Goal: Information Seeking & Learning: Find contact information

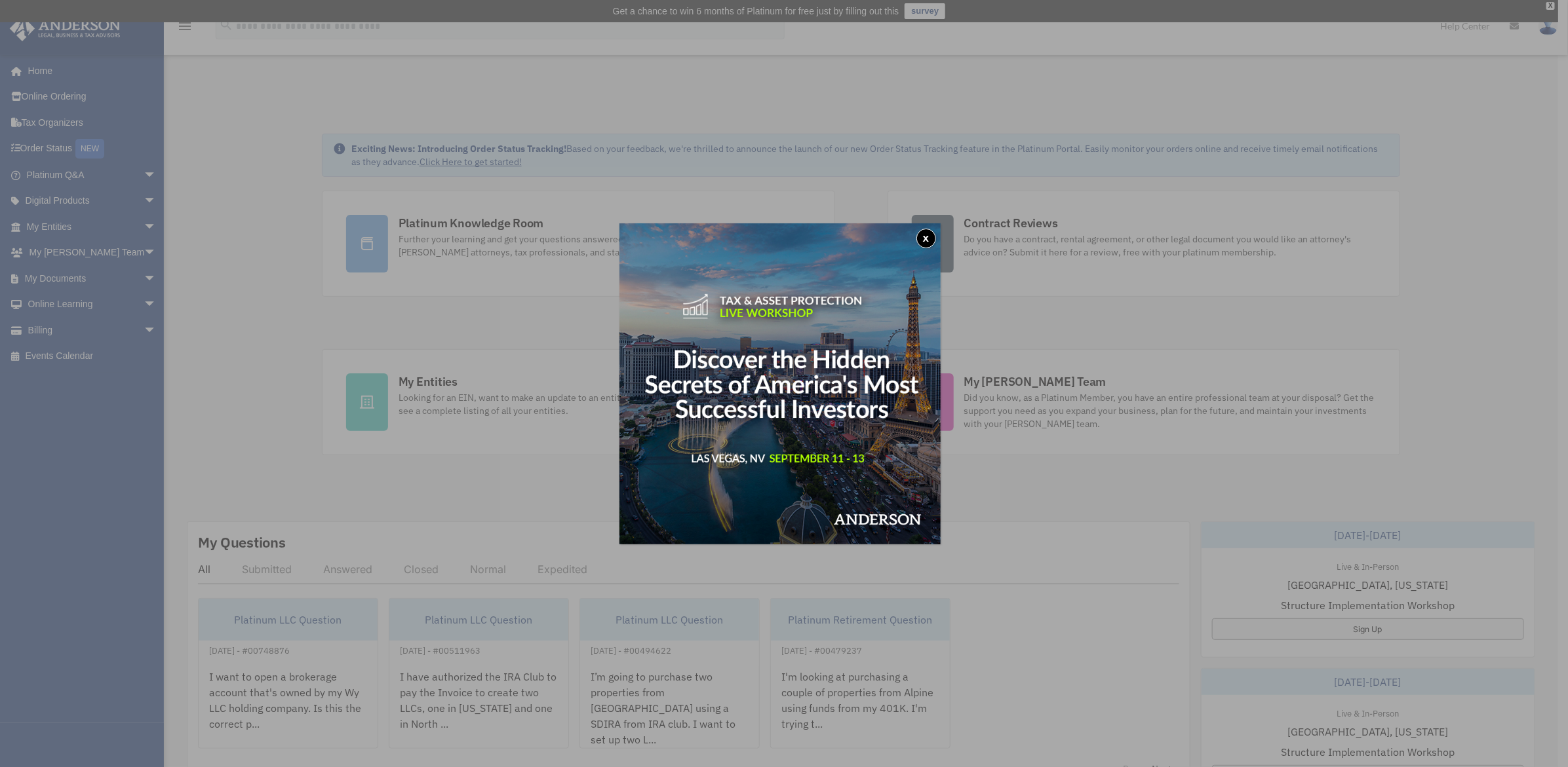
click at [929, 240] on button "x" at bounding box center [926, 239] width 20 height 20
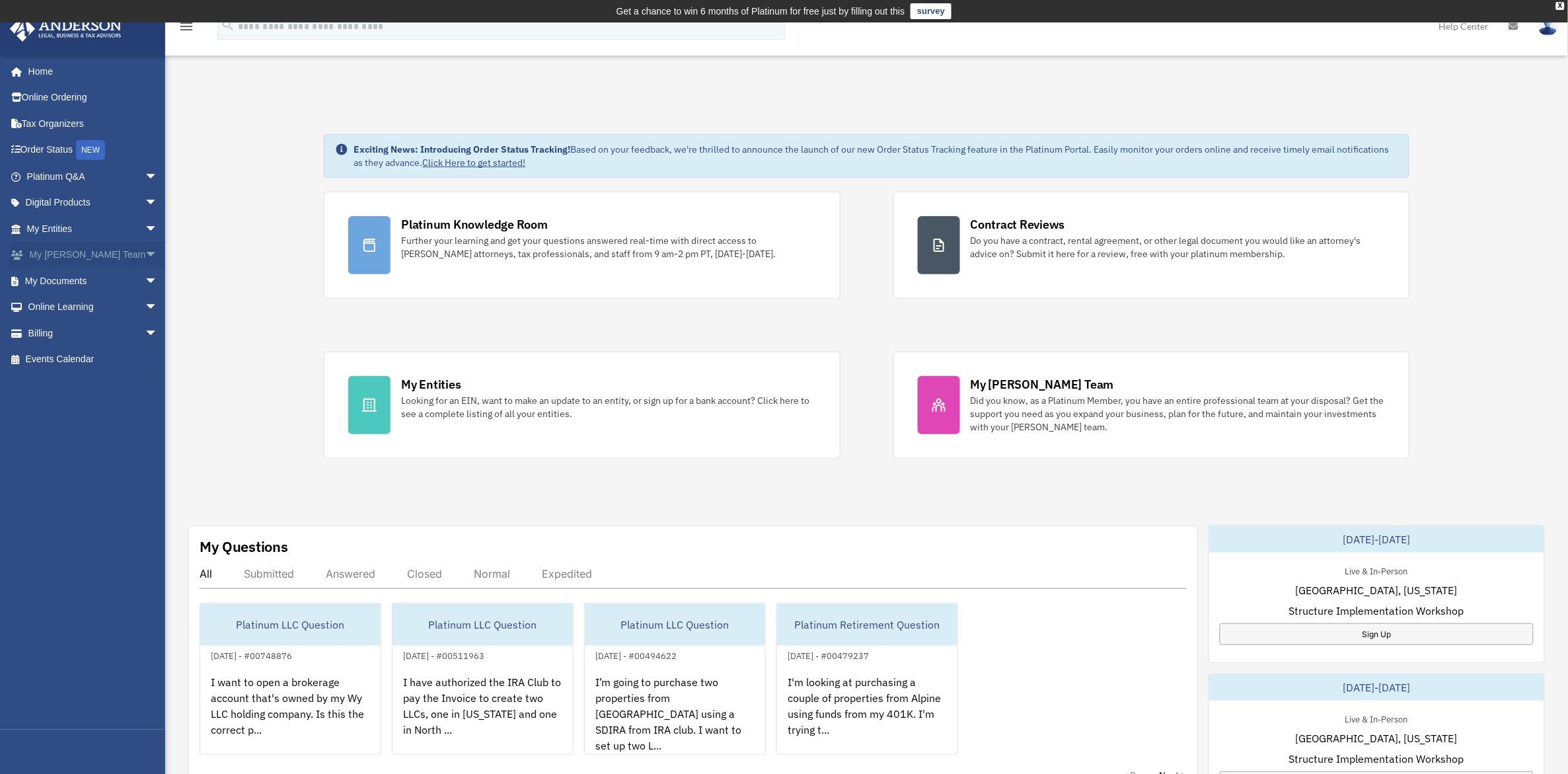
click at [144, 248] on span "arrow_drop_down" at bounding box center [157, 255] width 26 height 27
click at [120, 275] on link "My [PERSON_NAME] Team" at bounding box center [98, 288] width 159 height 42
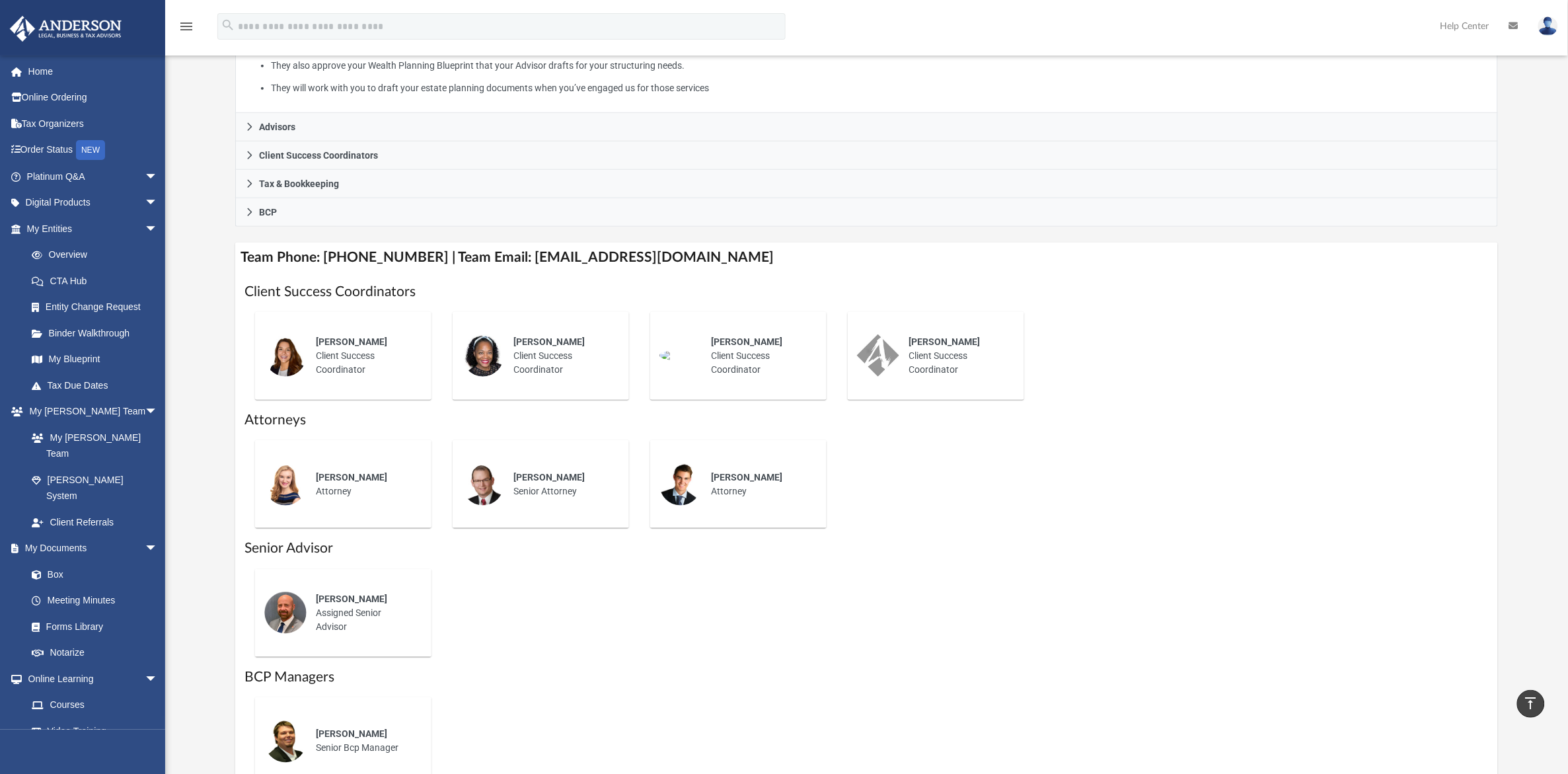
scroll to position [330, 0]
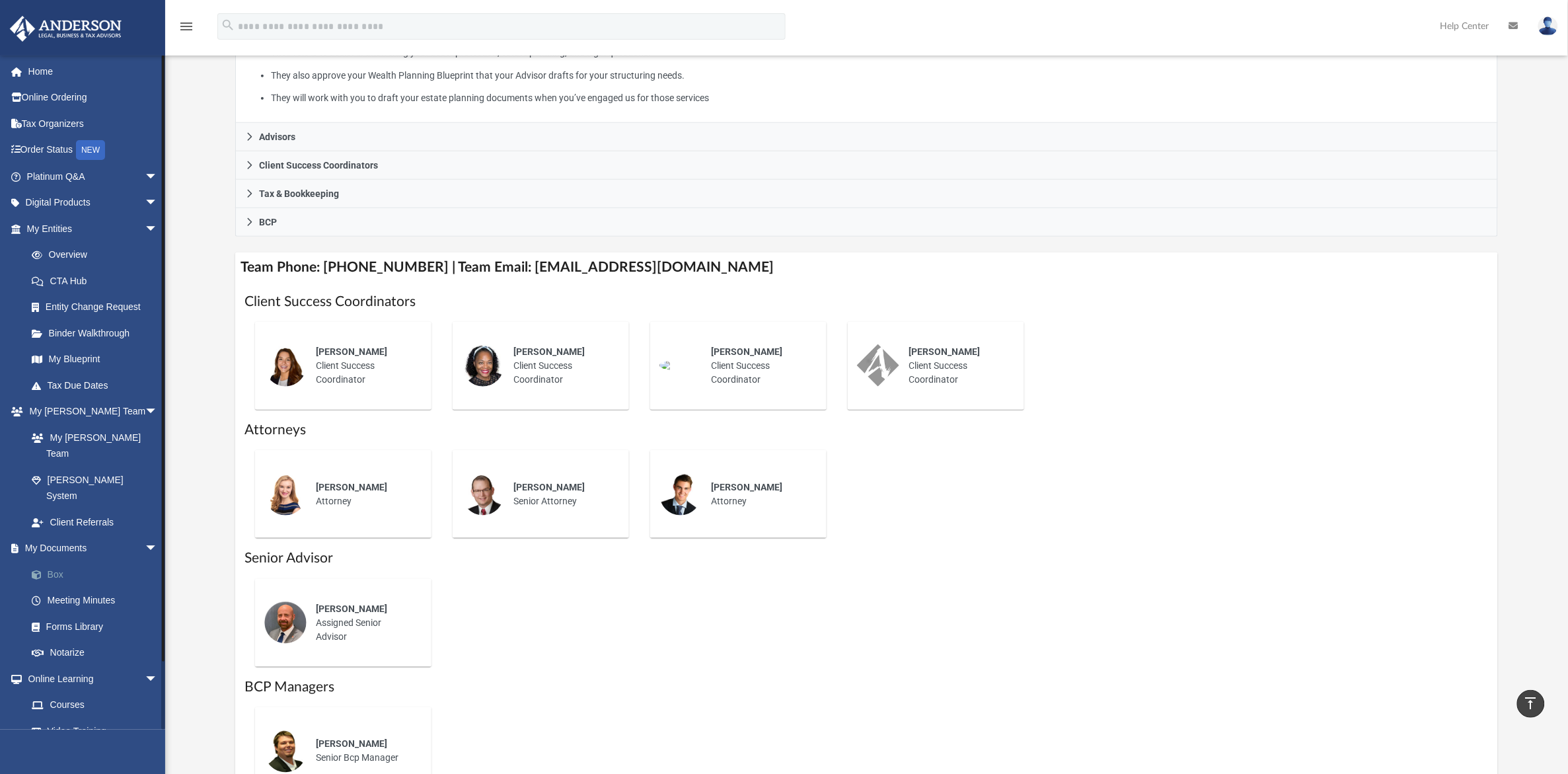
click at [61, 562] on link "Box" at bounding box center [98, 574] width 159 height 26
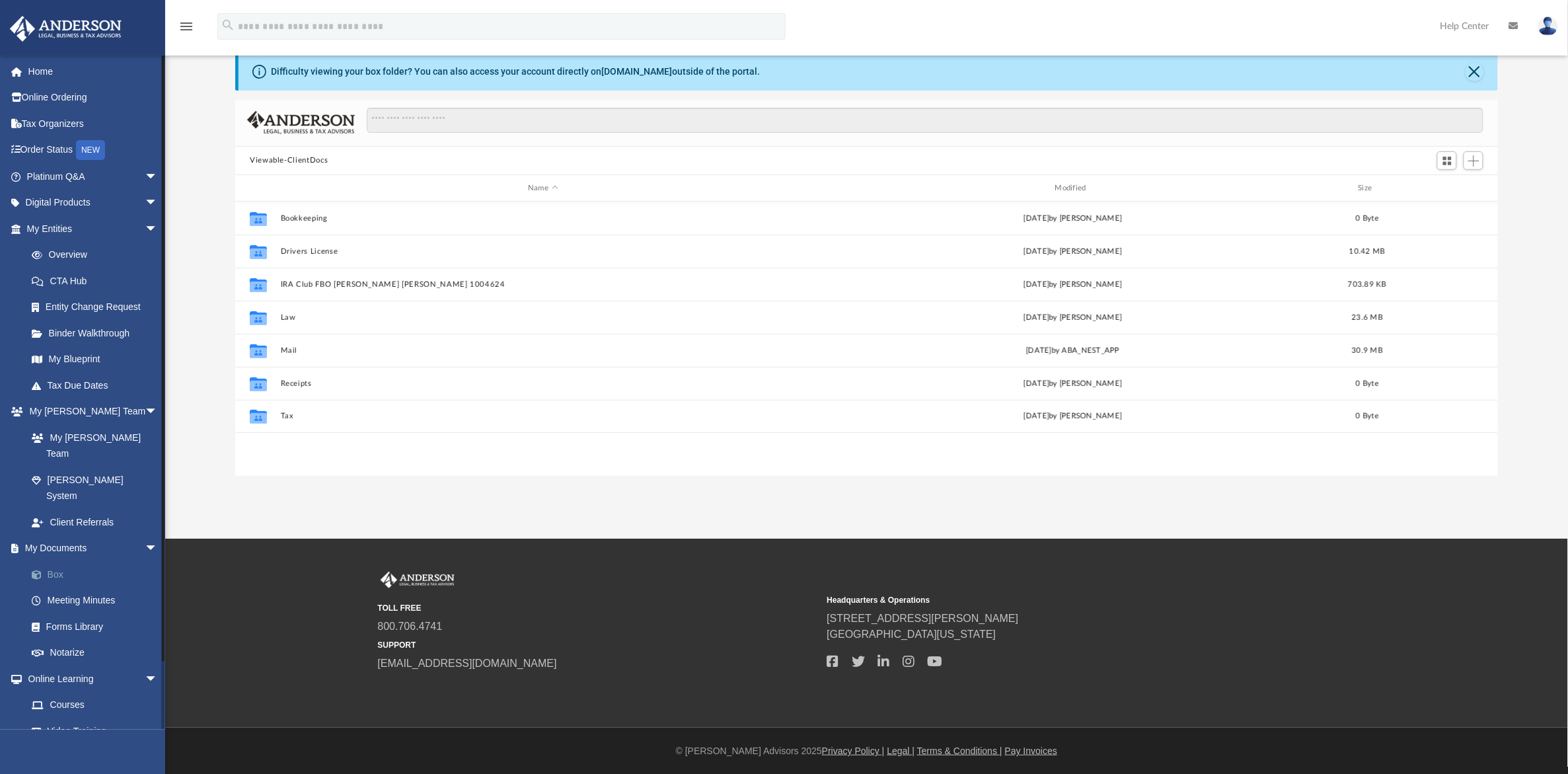
scroll to position [288, 1251]
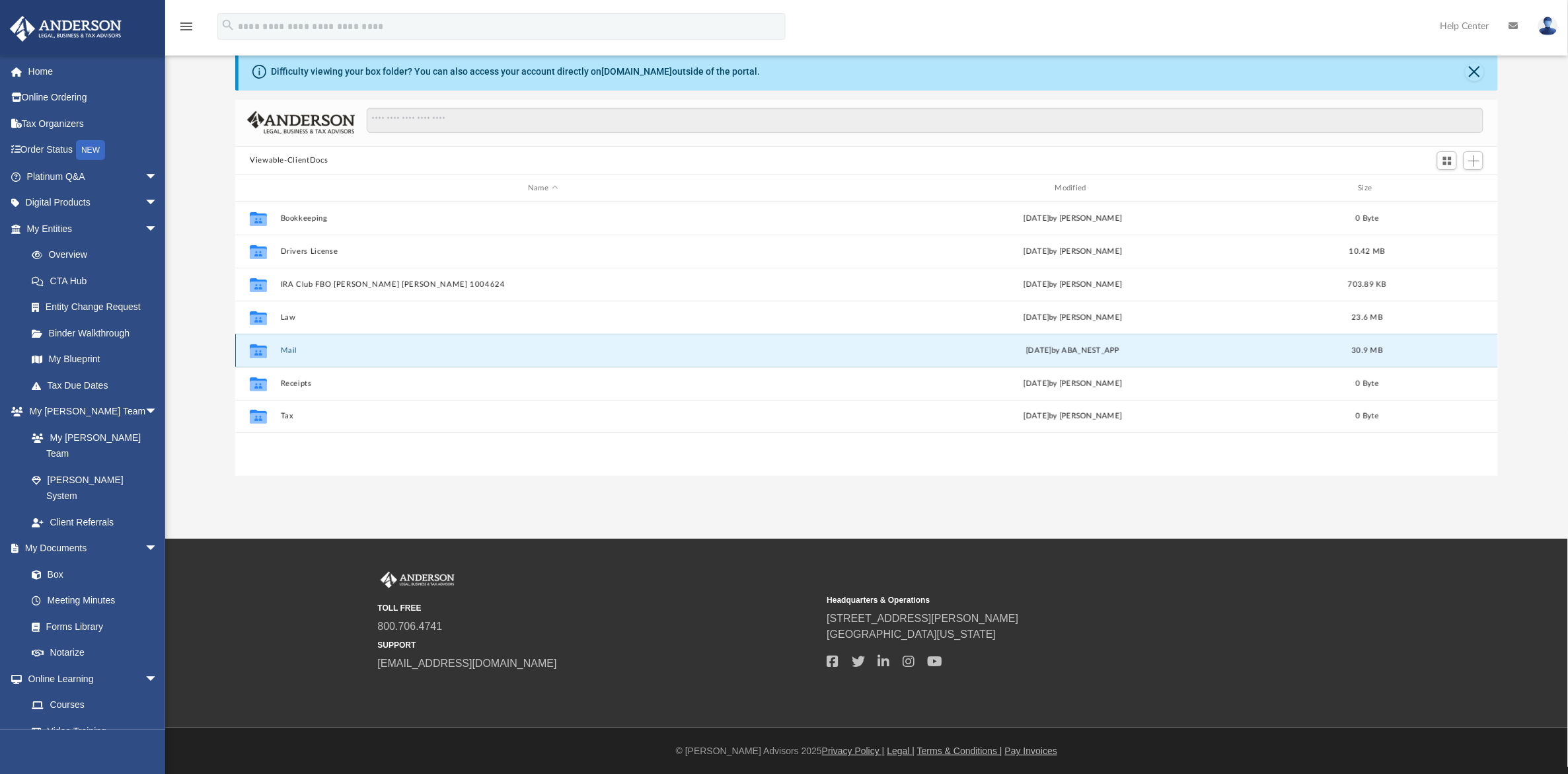
click at [292, 348] on button "Mail" at bounding box center [543, 351] width 525 height 9
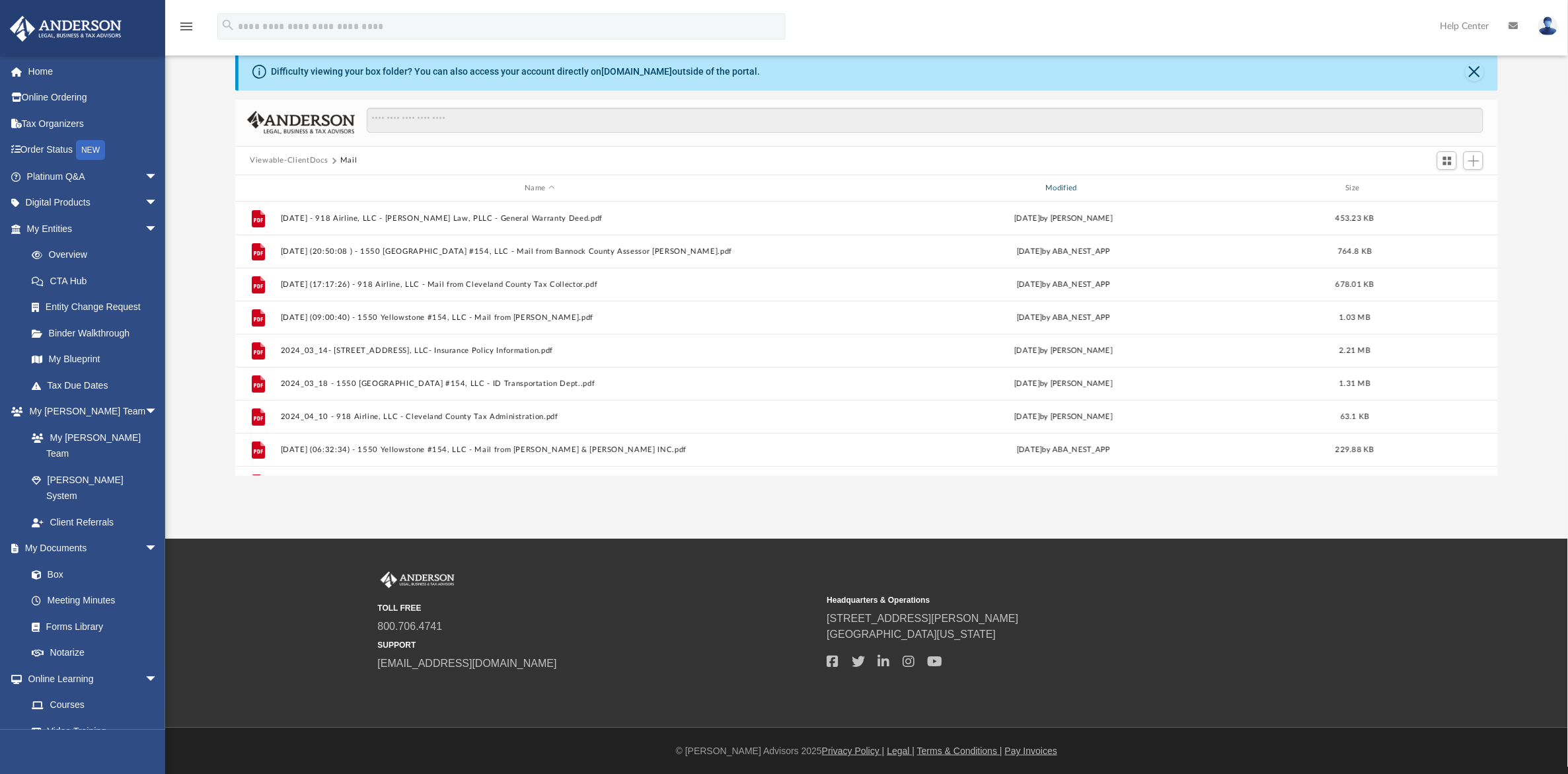
click at [1067, 189] on div "Modified" at bounding box center [1063, 188] width 518 height 12
click at [1065, 186] on div "Modified" at bounding box center [1063, 188] width 518 height 12
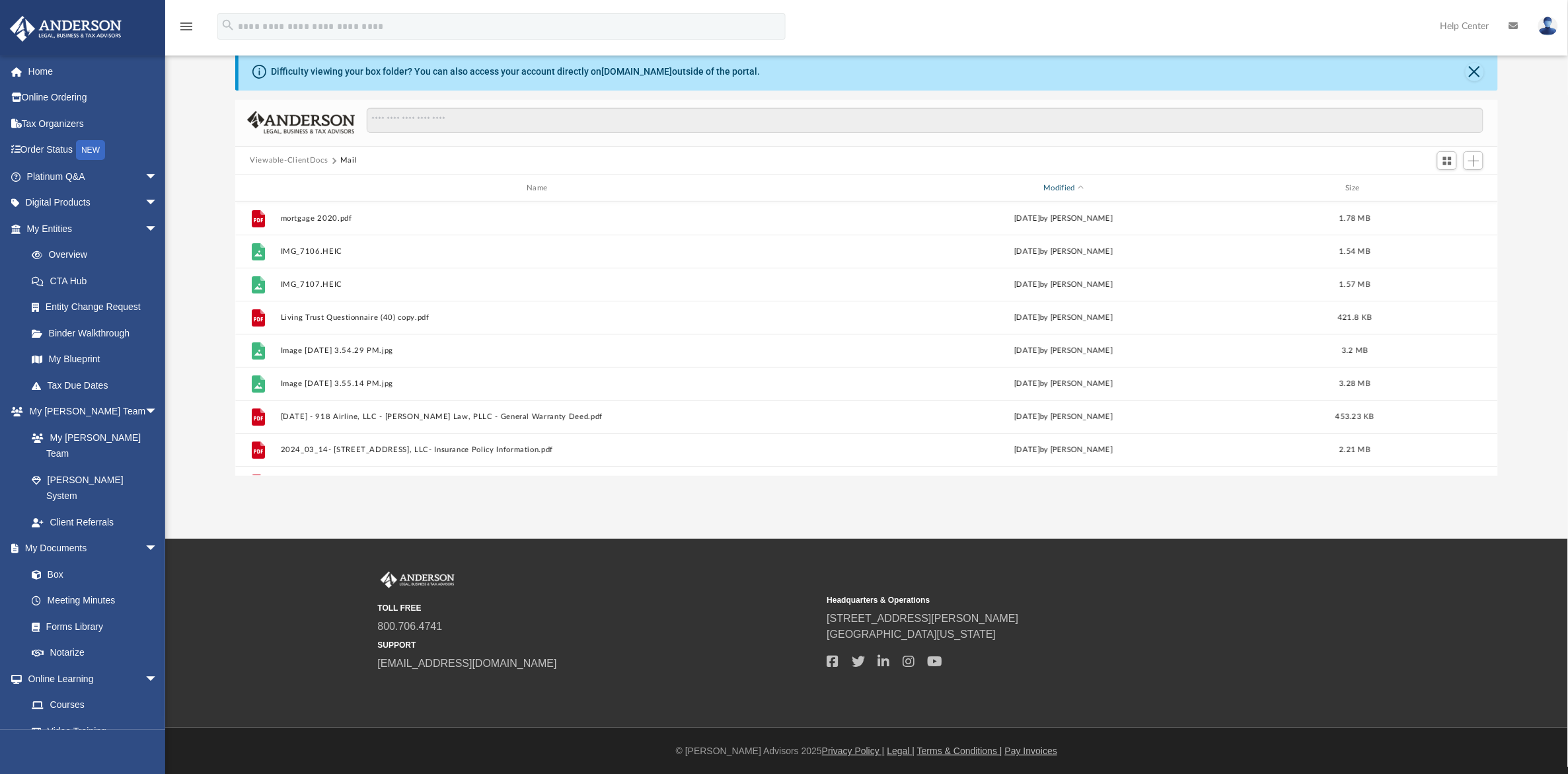
click at [1069, 188] on div "Modified" at bounding box center [1063, 188] width 518 height 12
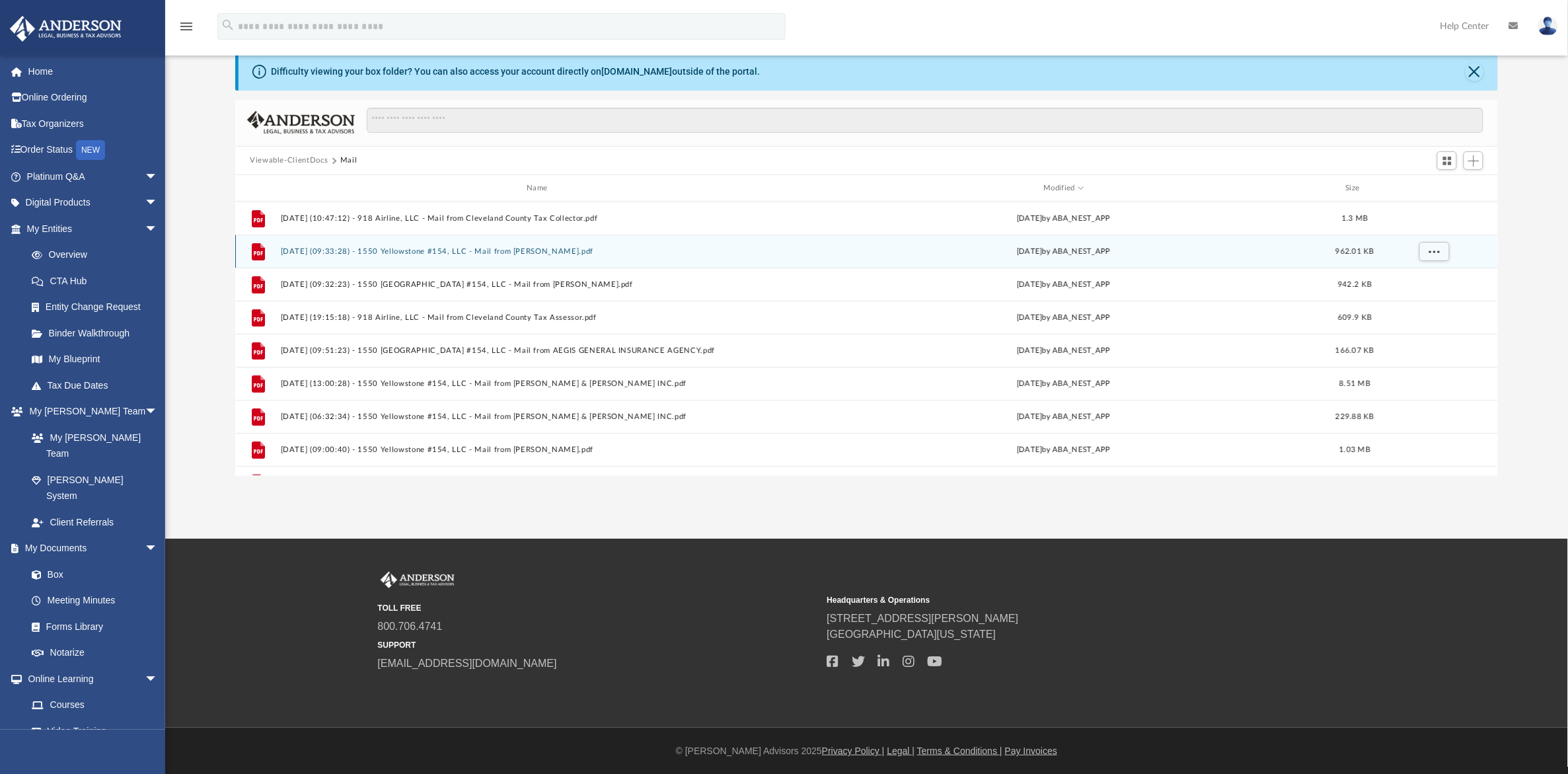
click at [490, 248] on button "2025.05.30 (09:33:28) - 1550 Yellowstone #154, LLC - Mail from Anita Hymas.pdf" at bounding box center [540, 252] width 518 height 9
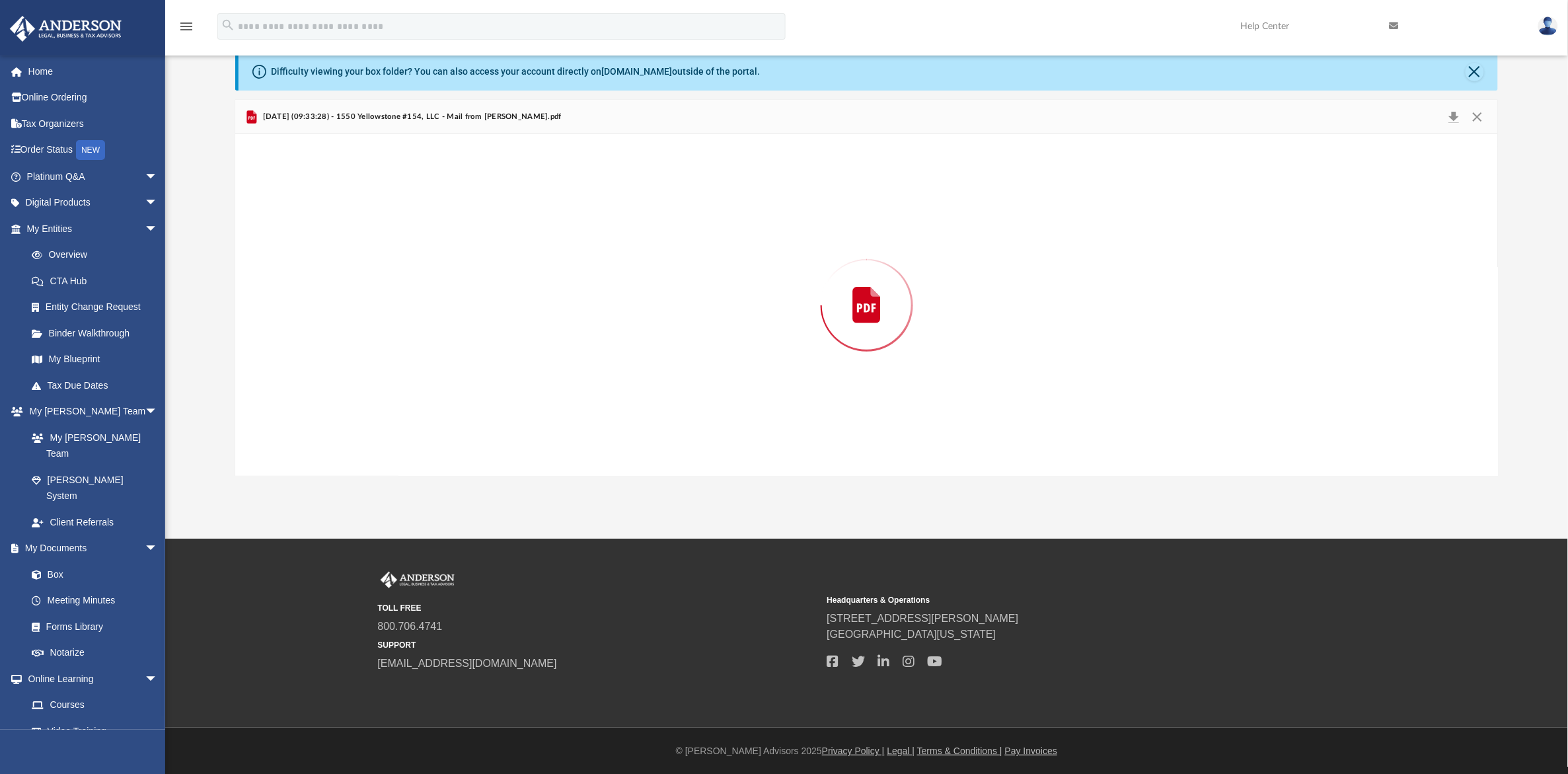
click at [490, 248] on div "Preview" at bounding box center [867, 305] width 1263 height 341
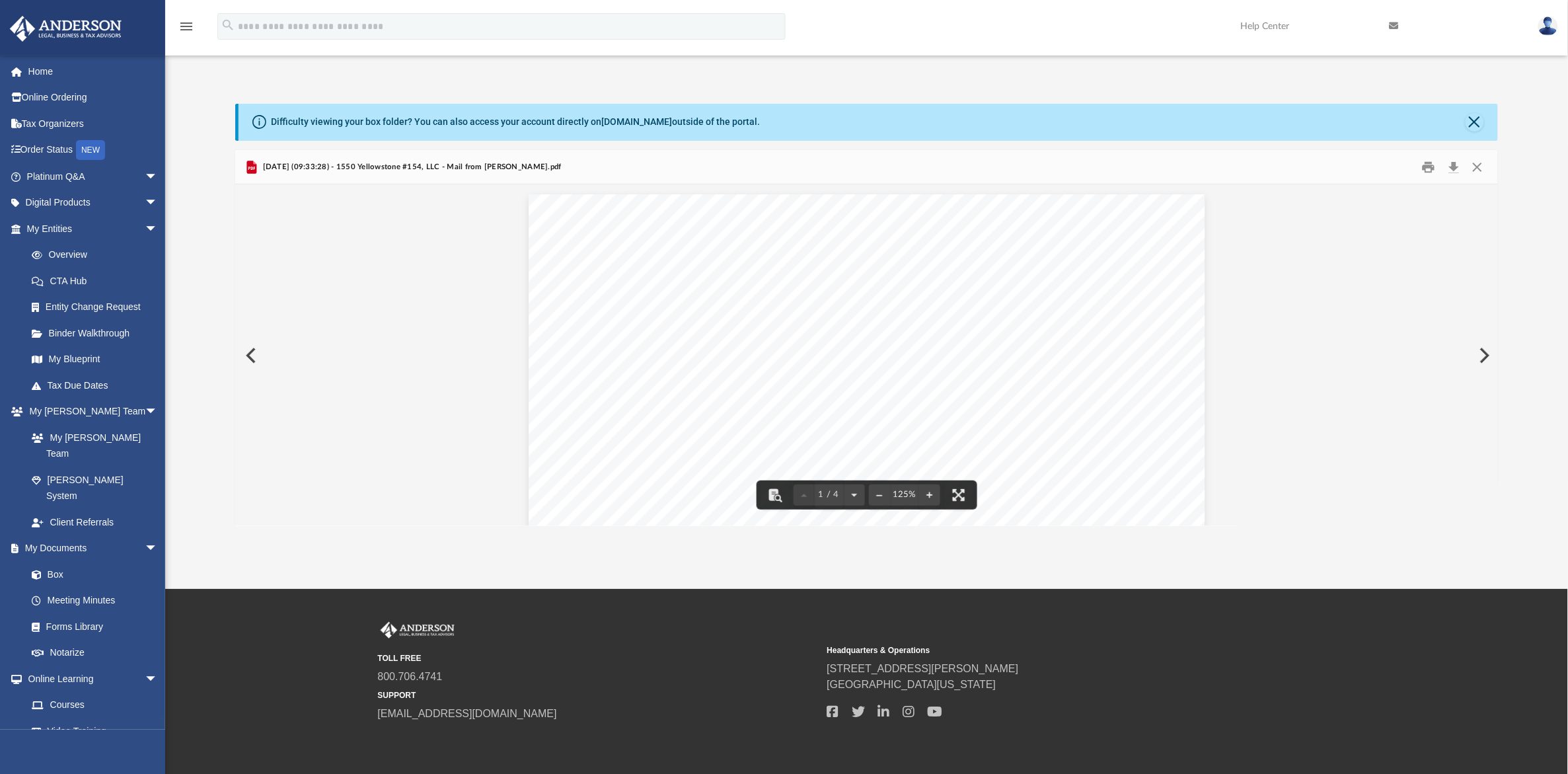
scroll to position [0, 0]
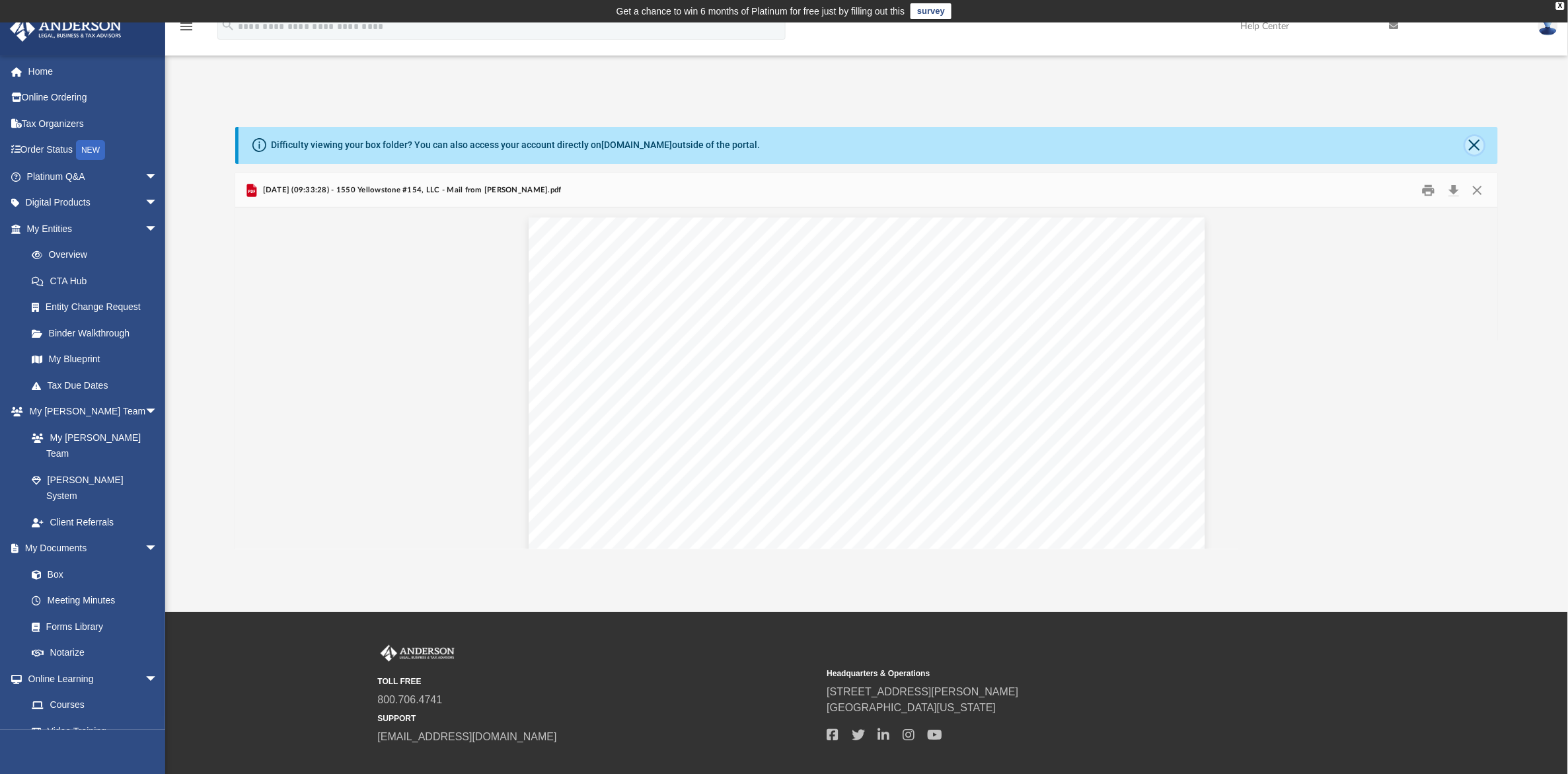
click at [1481, 149] on button "Close" at bounding box center [1475, 145] width 19 height 19
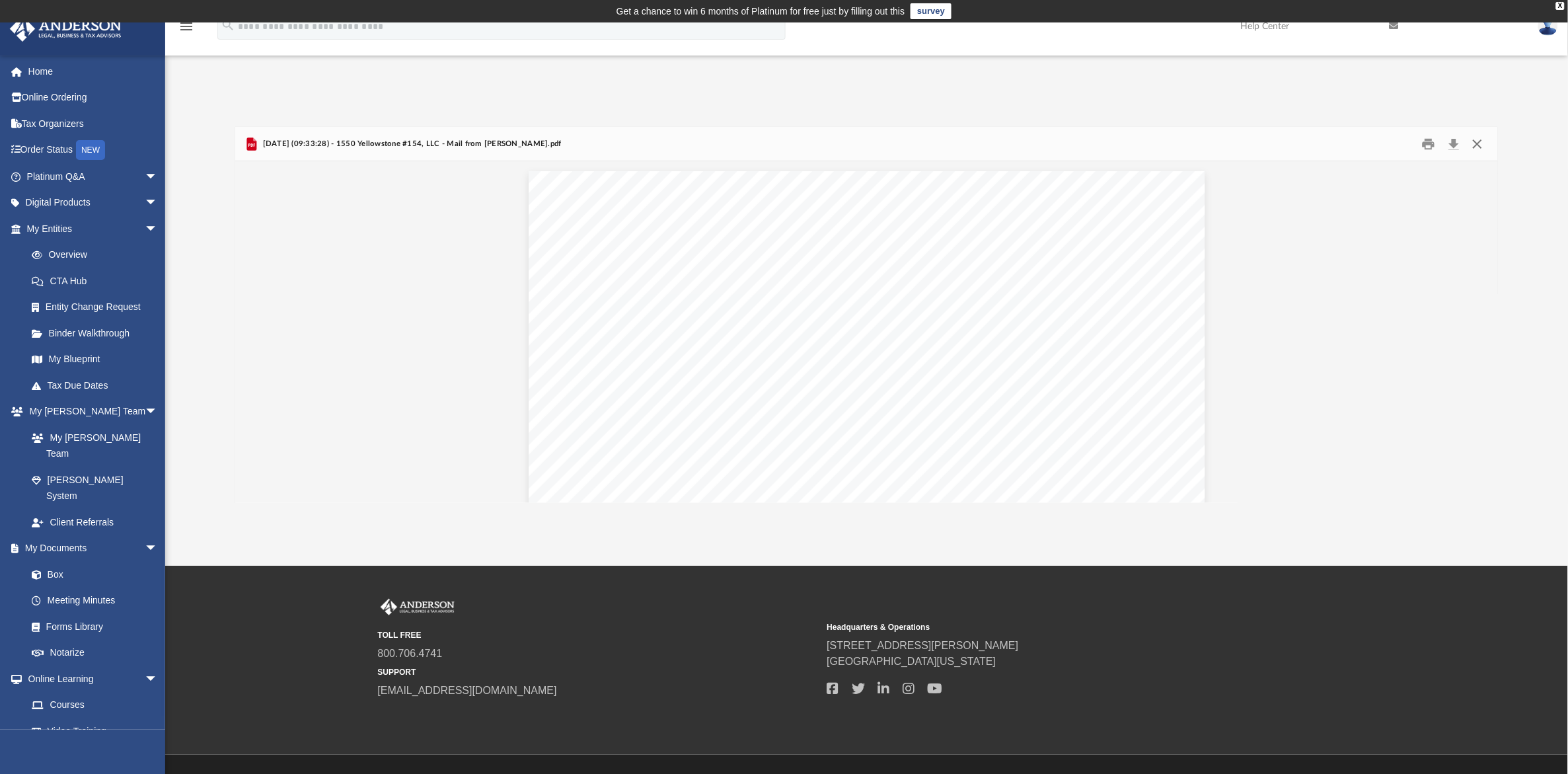
click at [1475, 139] on button "Close" at bounding box center [1476, 144] width 24 height 21
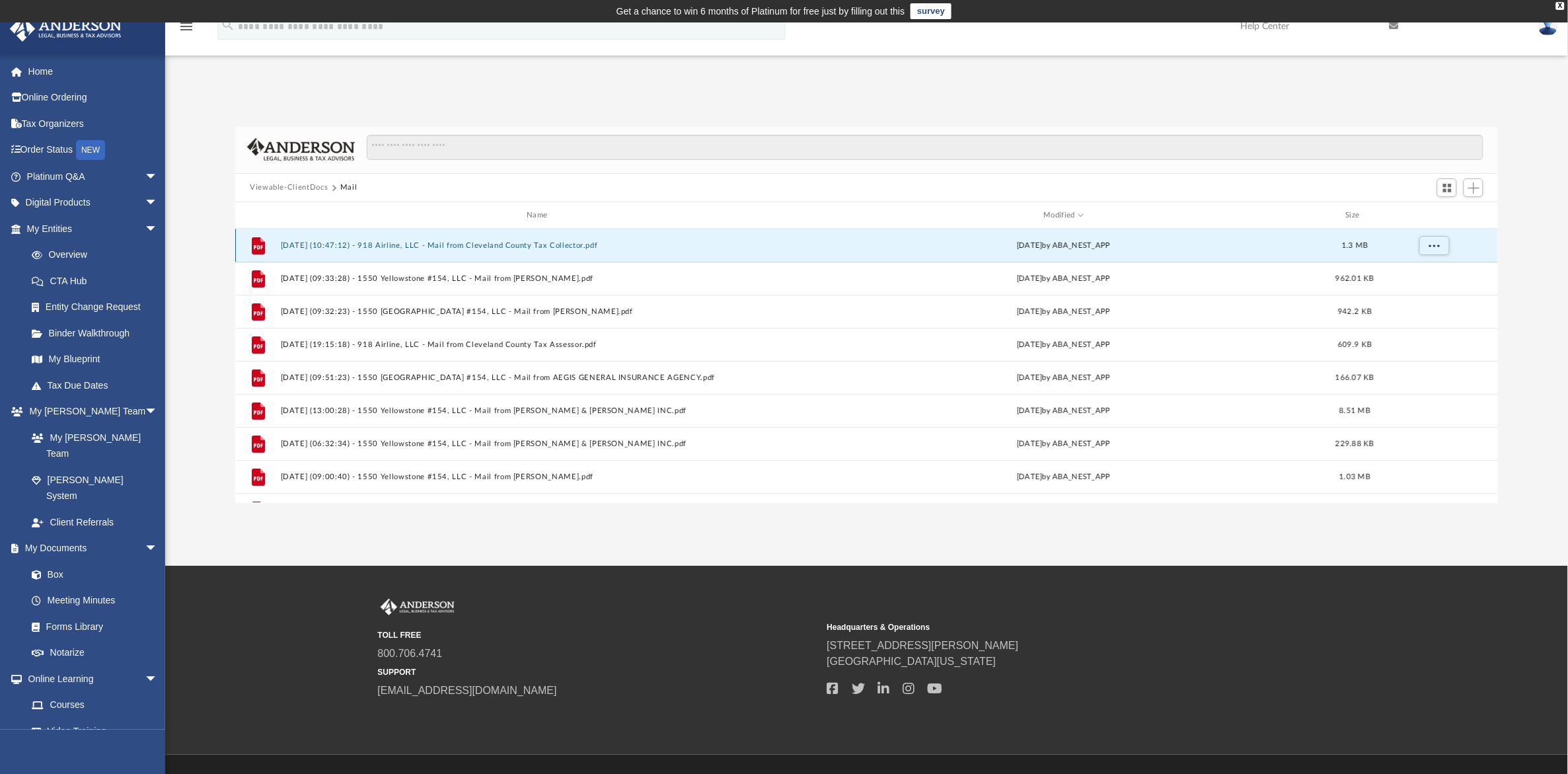
click at [483, 247] on button "2025.08.06 (10:47:12) - 918 Airline, LLC - Mail from Cleveland County Tax Colle…" at bounding box center [540, 245] width 518 height 9
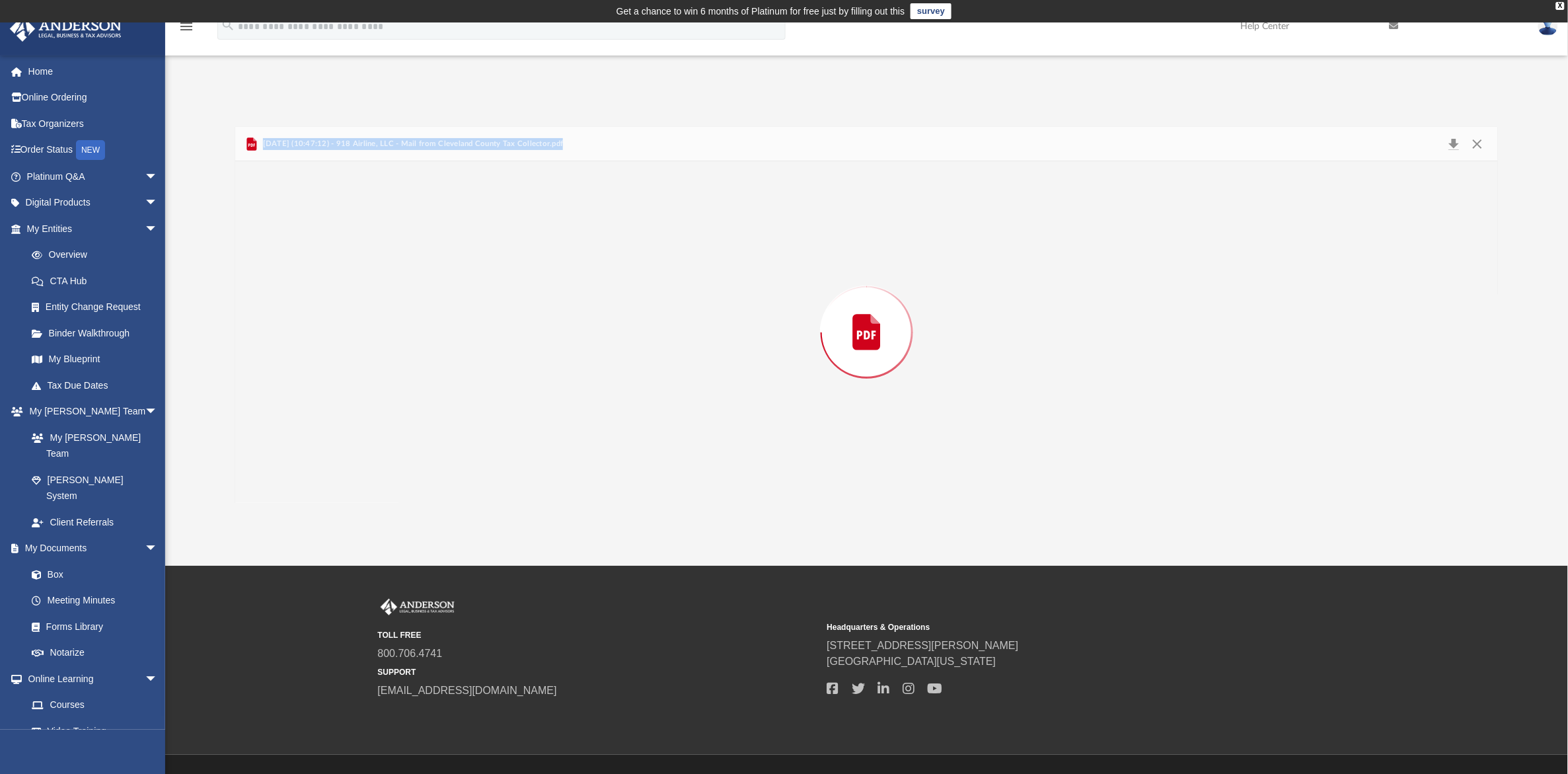
click at [484, 247] on div "Preview" at bounding box center [867, 331] width 1263 height 341
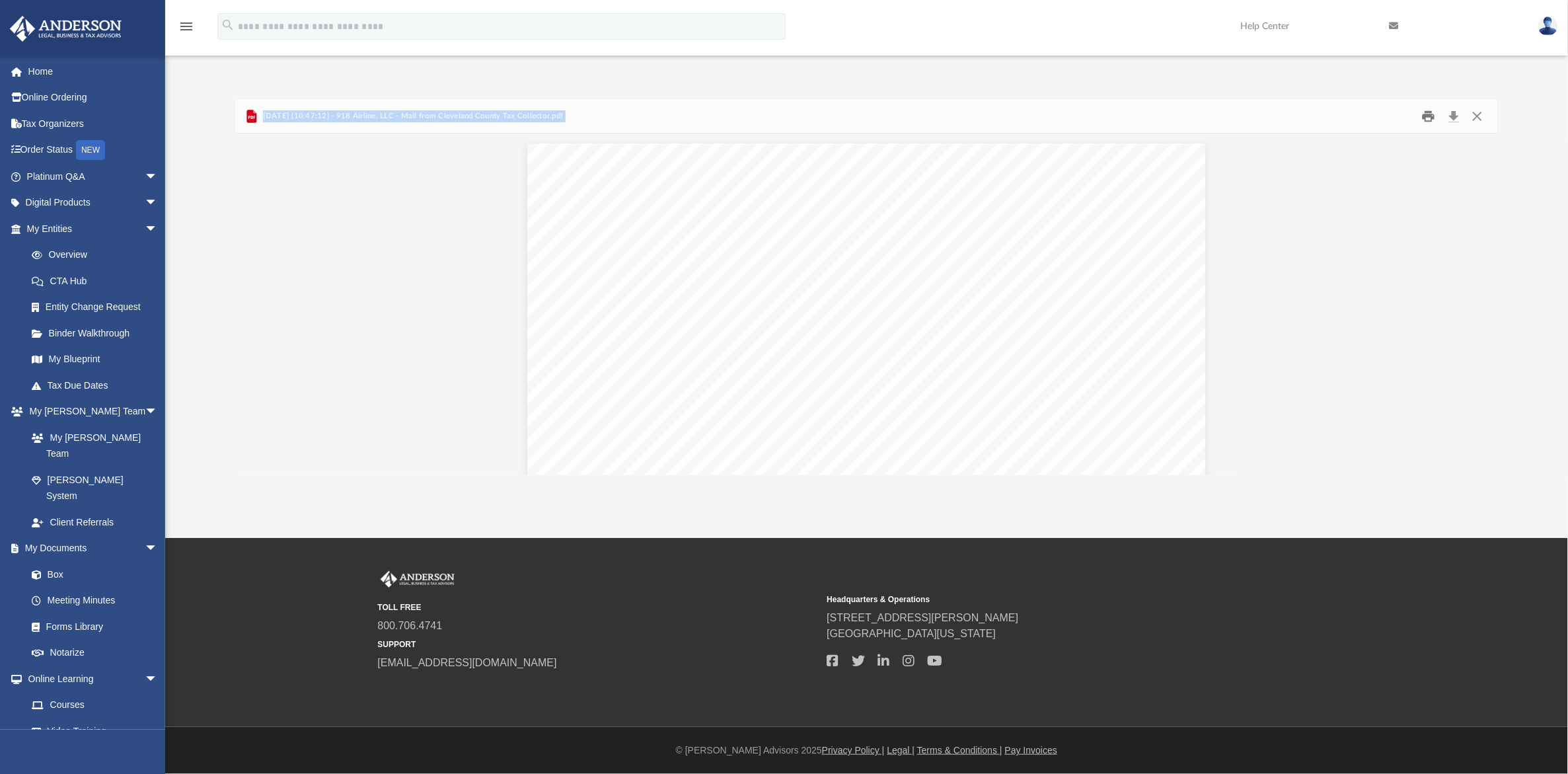
click at [1426, 116] on button "Print" at bounding box center [1429, 116] width 26 height 21
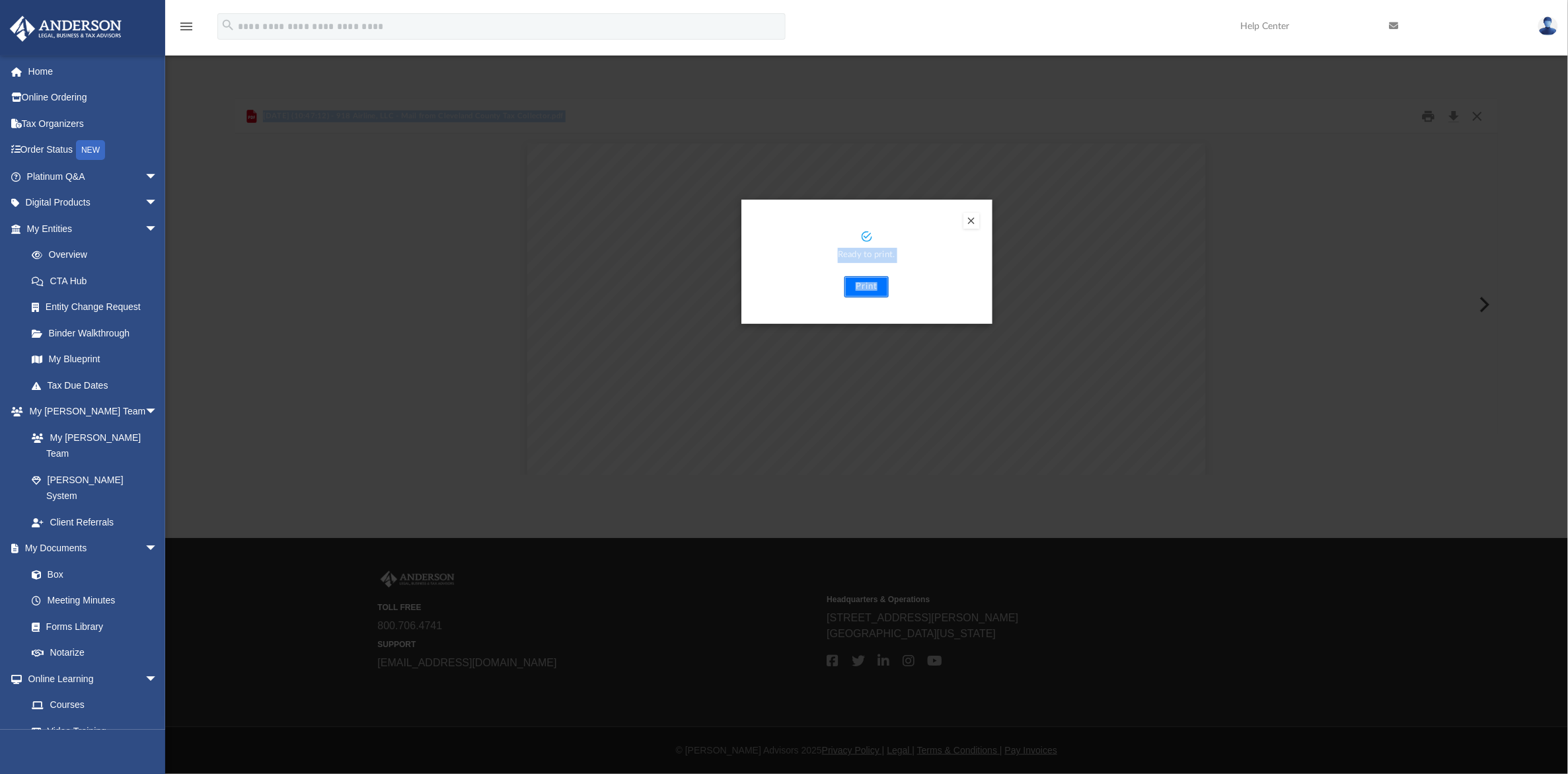
click at [859, 283] on button "Print" at bounding box center [867, 287] width 44 height 21
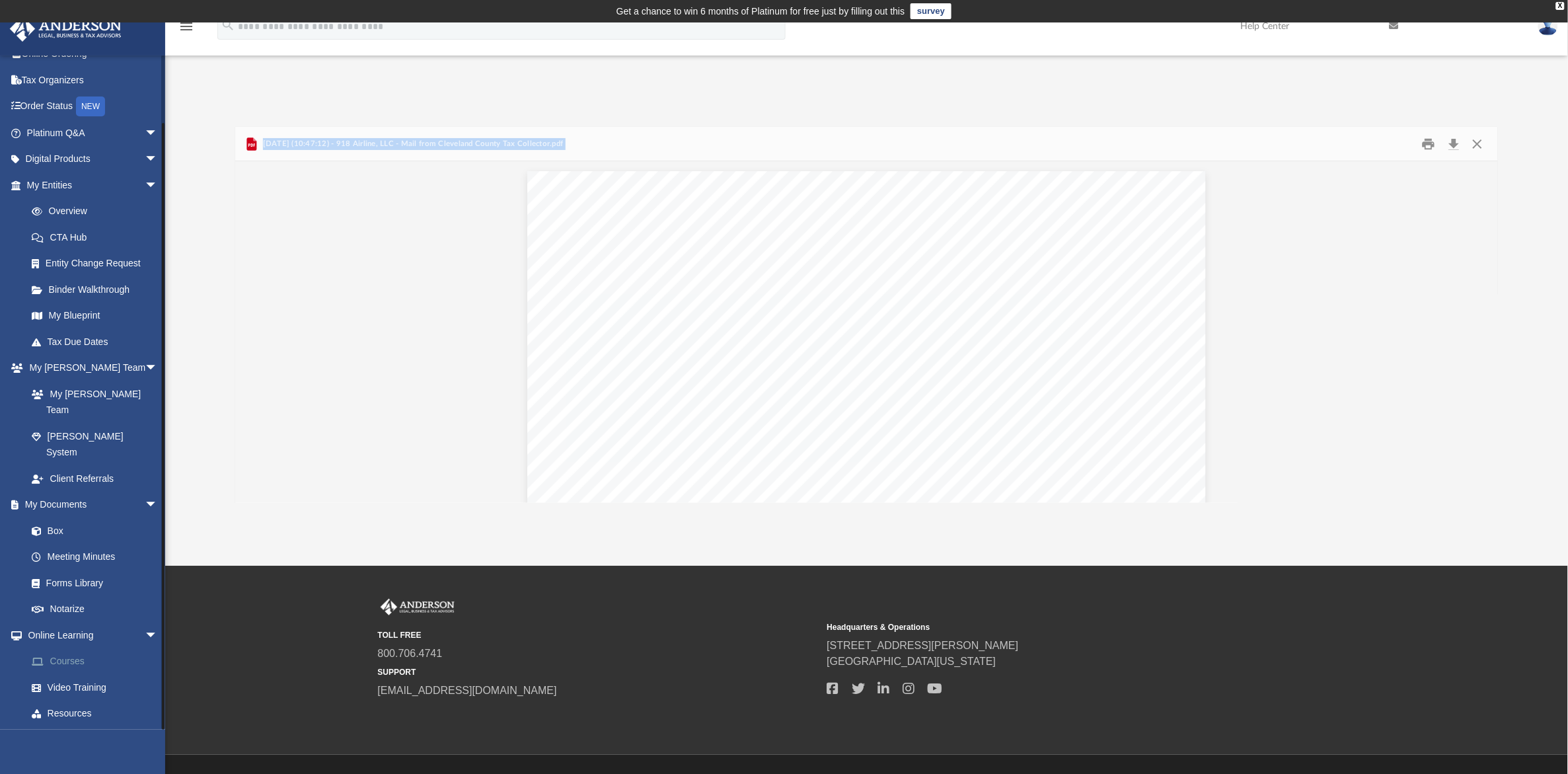
scroll to position [63, 0]
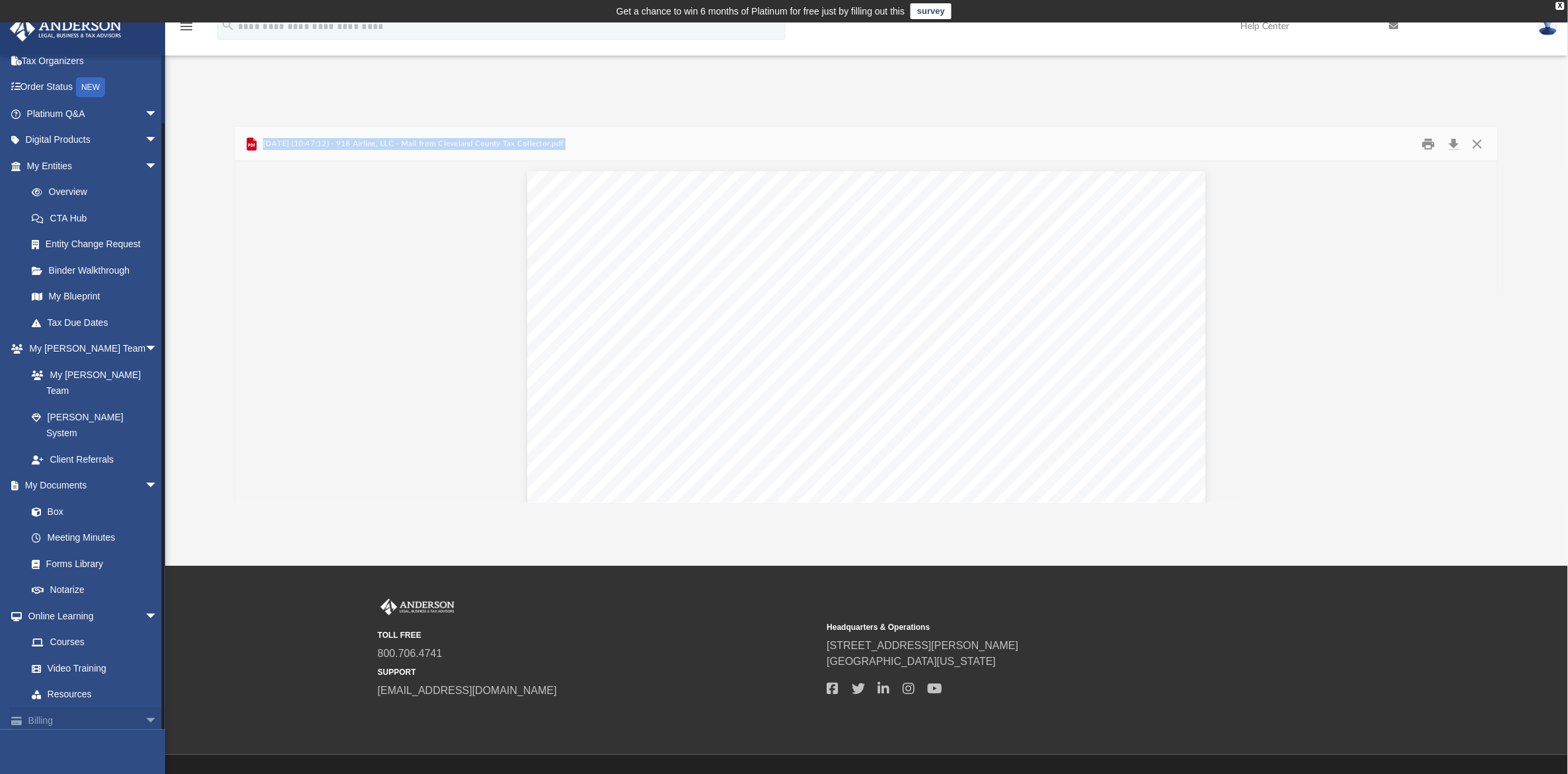
click at [79, 707] on link "Billing arrow_drop_down" at bounding box center [94, 720] width 169 height 26
click at [144, 707] on span "arrow_drop_down" at bounding box center [157, 721] width 26 height 27
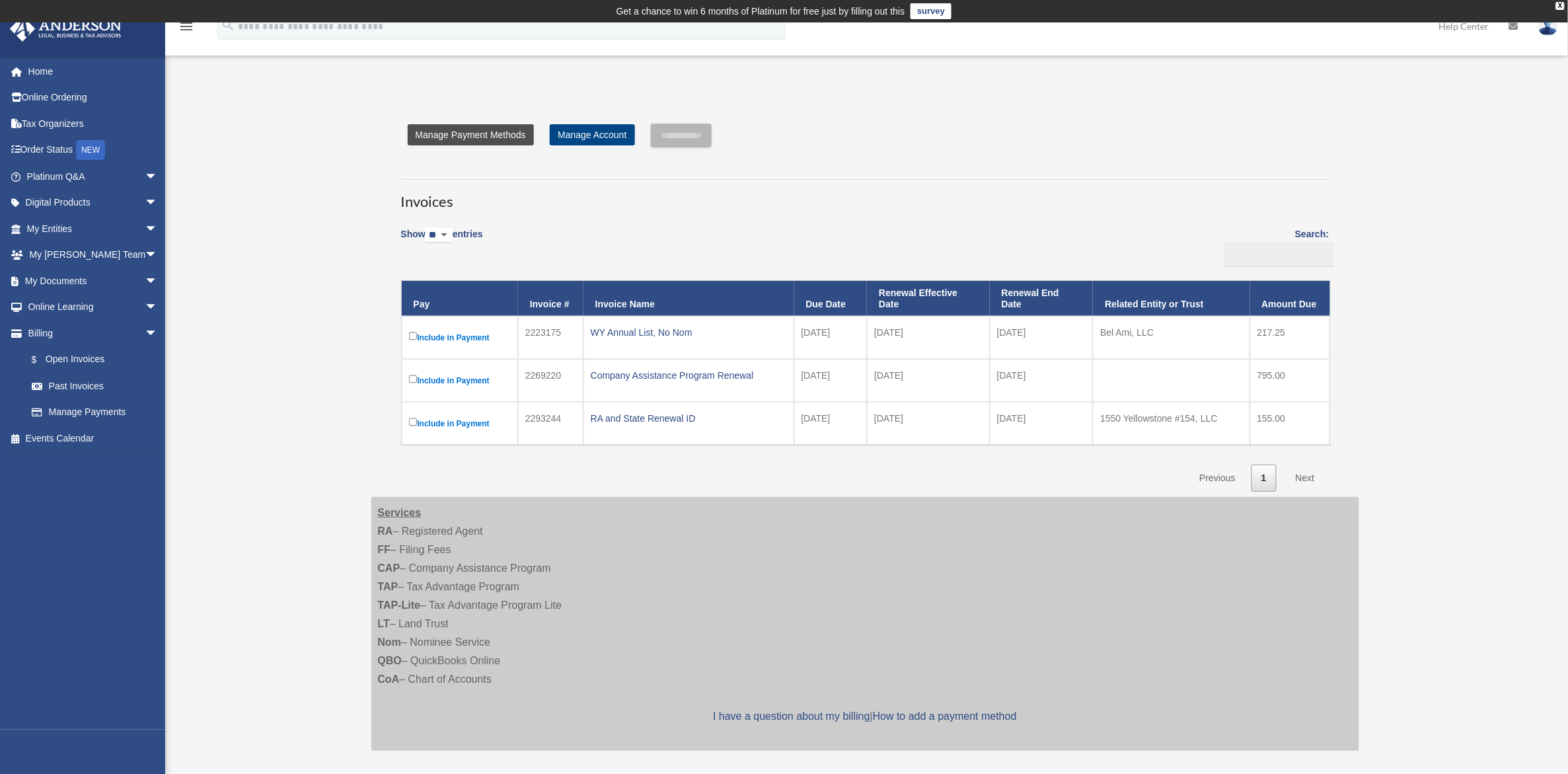
click at [481, 129] on link "Manage Payment Methods" at bounding box center [470, 135] width 127 height 21
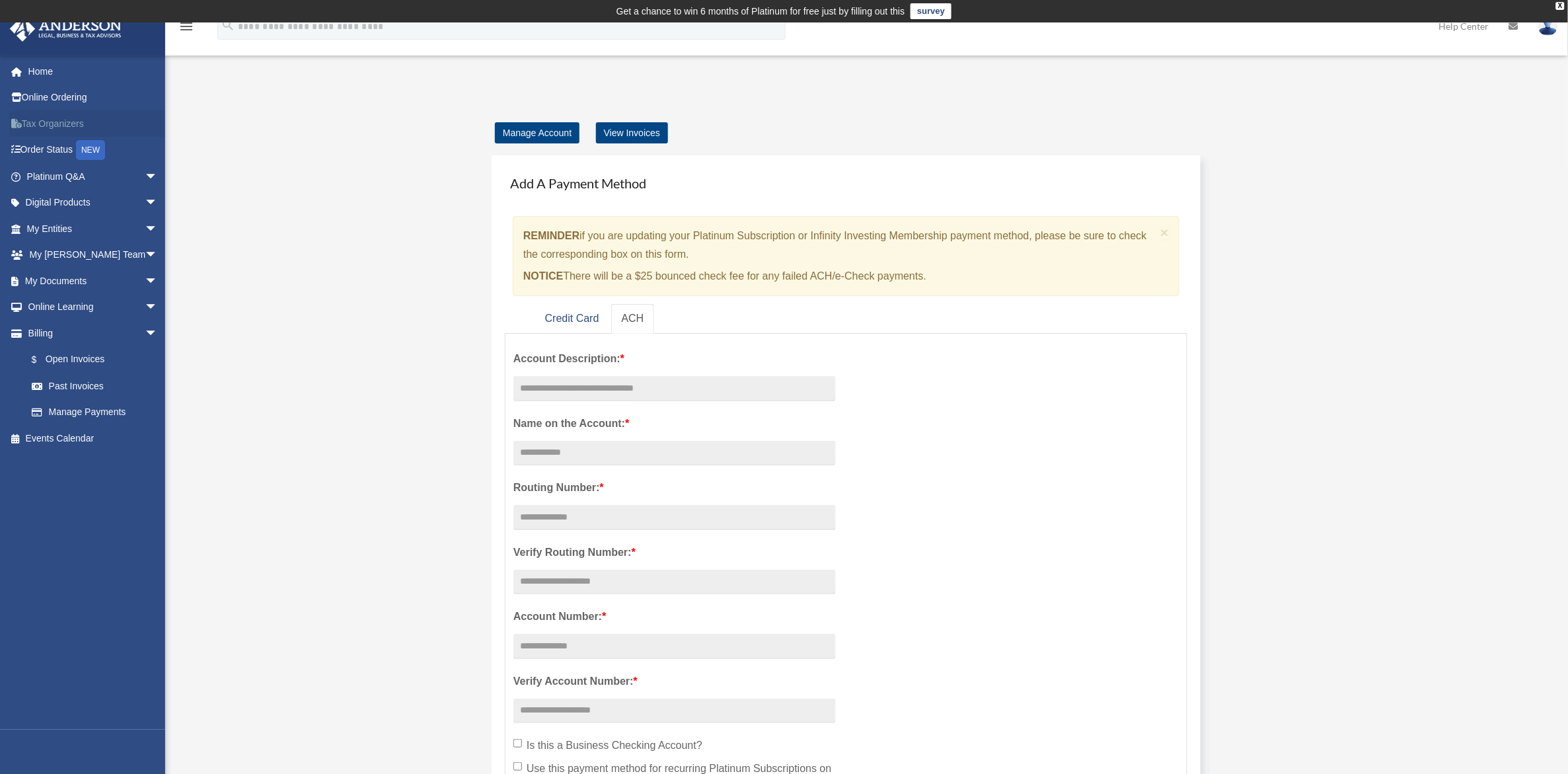
click at [74, 122] on link "Tax Organizers" at bounding box center [94, 123] width 169 height 26
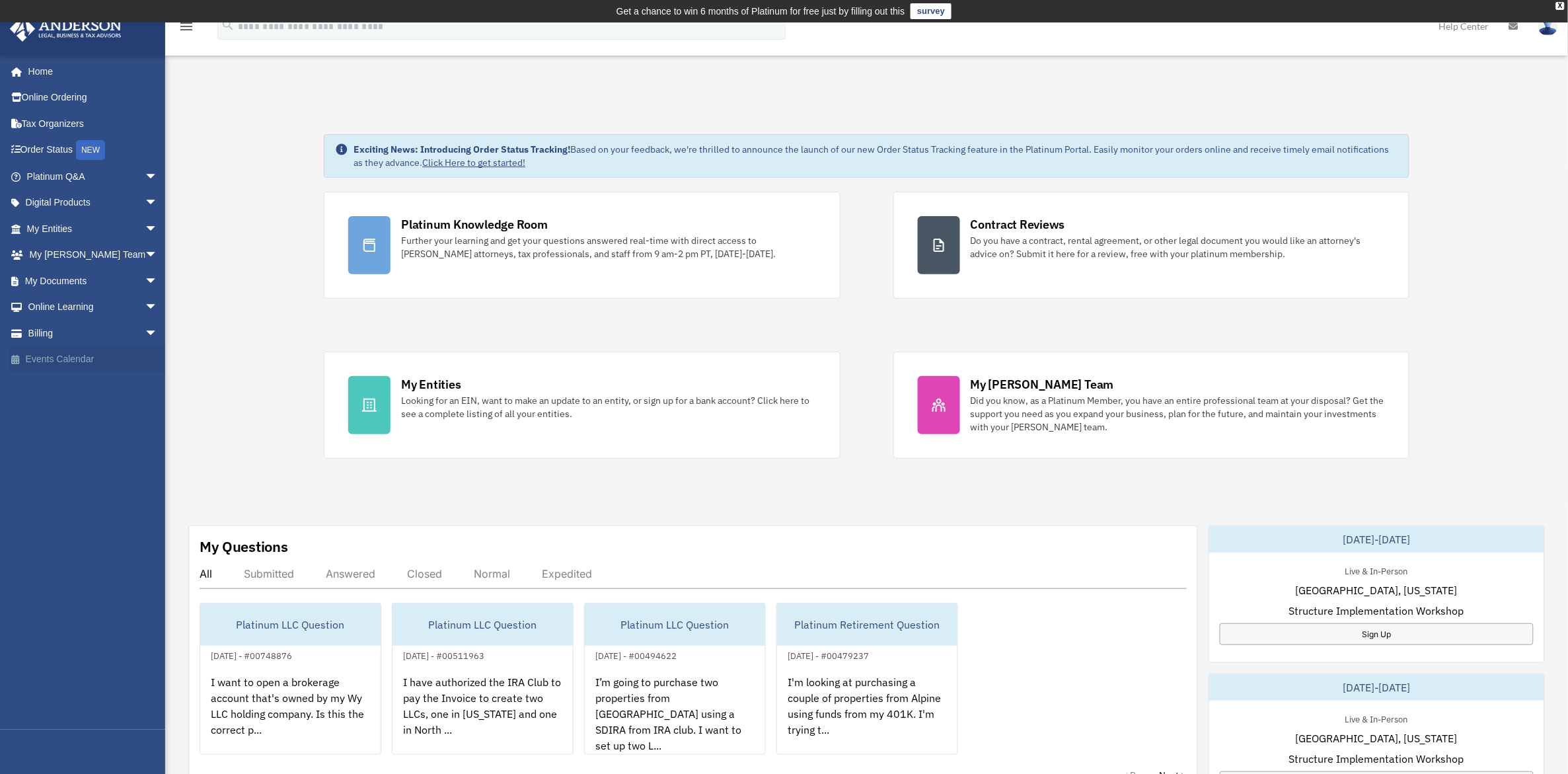
click at [88, 358] on link "Events Calendar" at bounding box center [94, 359] width 169 height 26
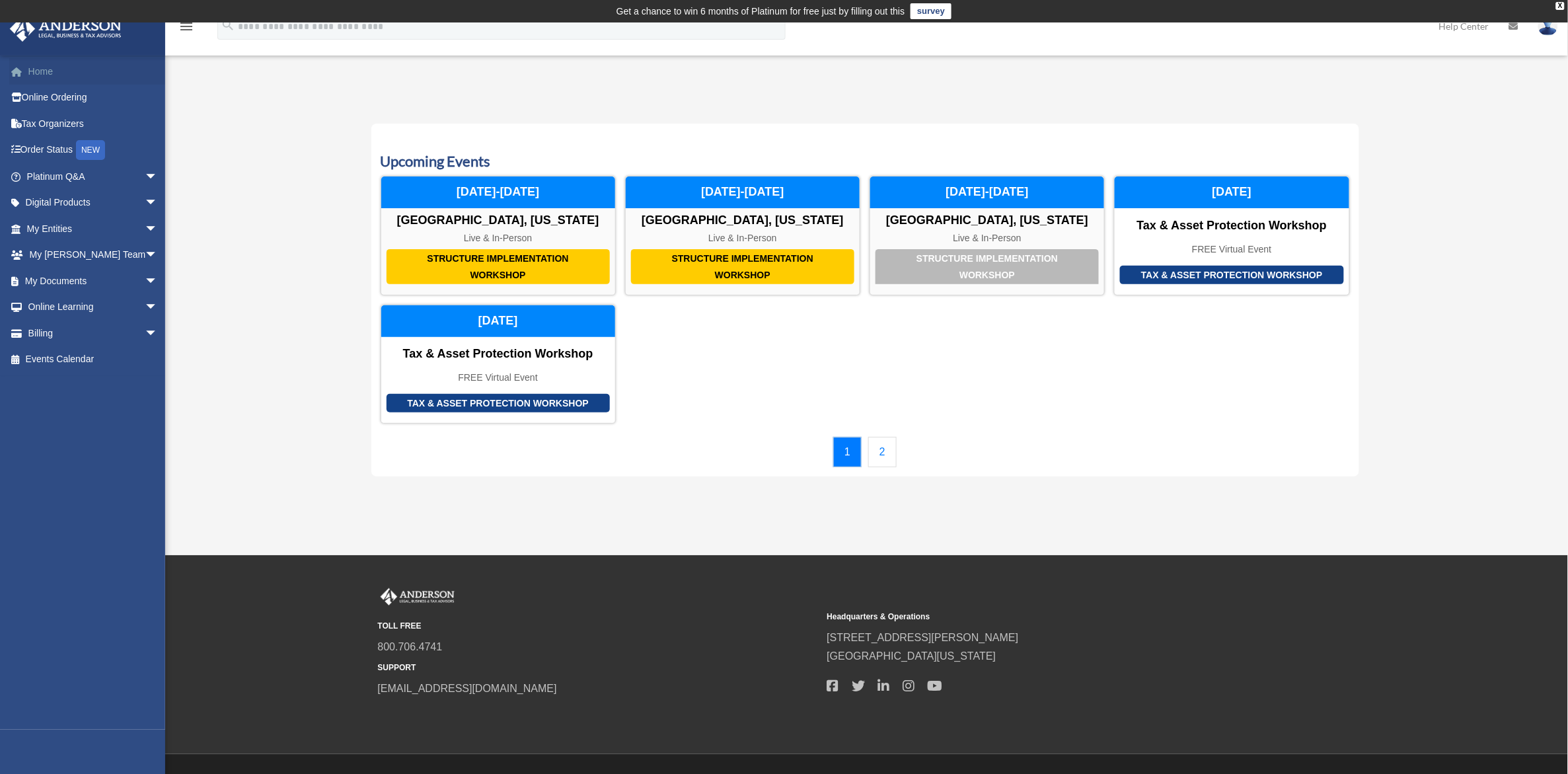
click at [45, 68] on link "Home" at bounding box center [94, 71] width 169 height 26
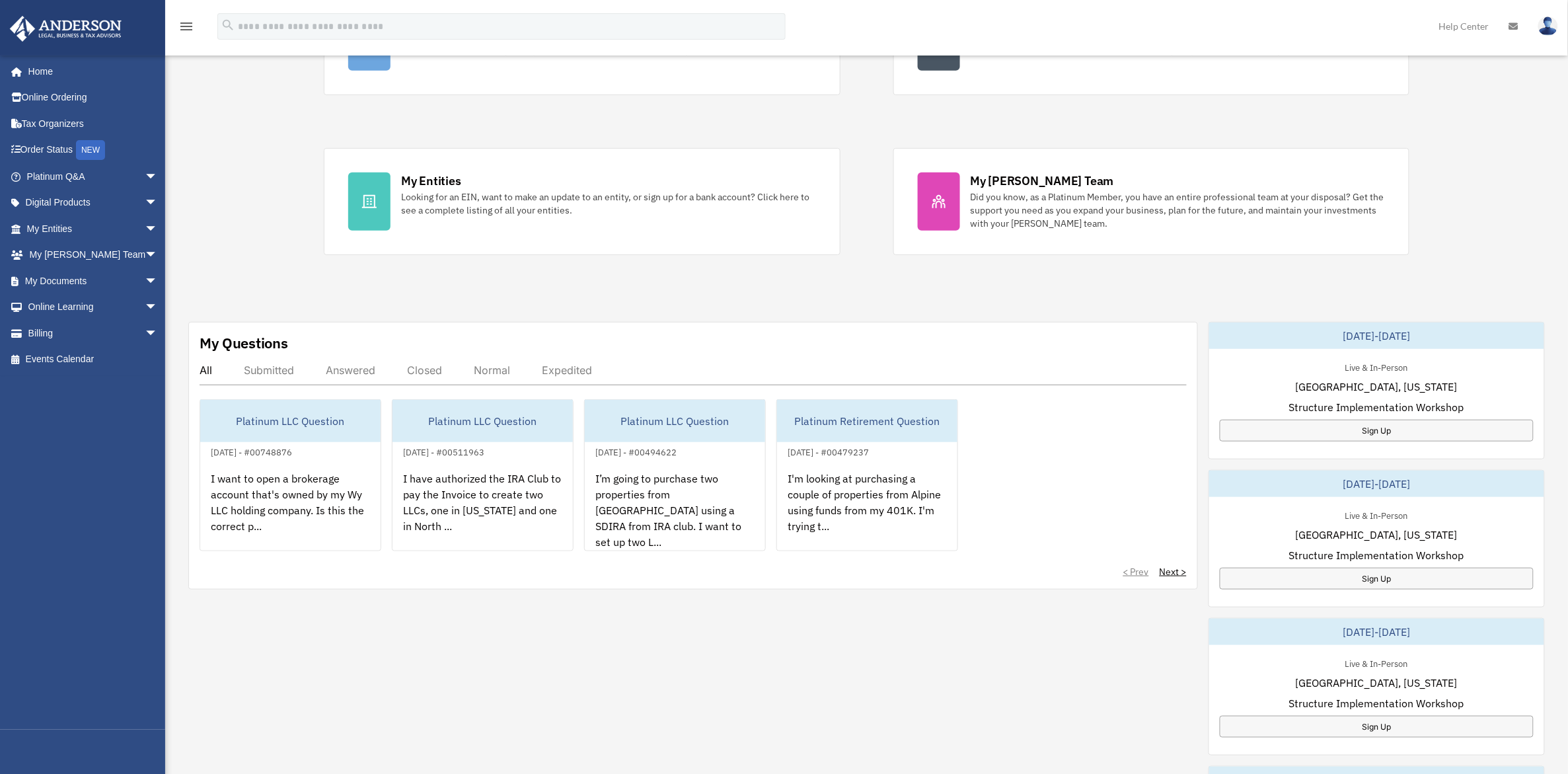
scroll to position [248, 0]
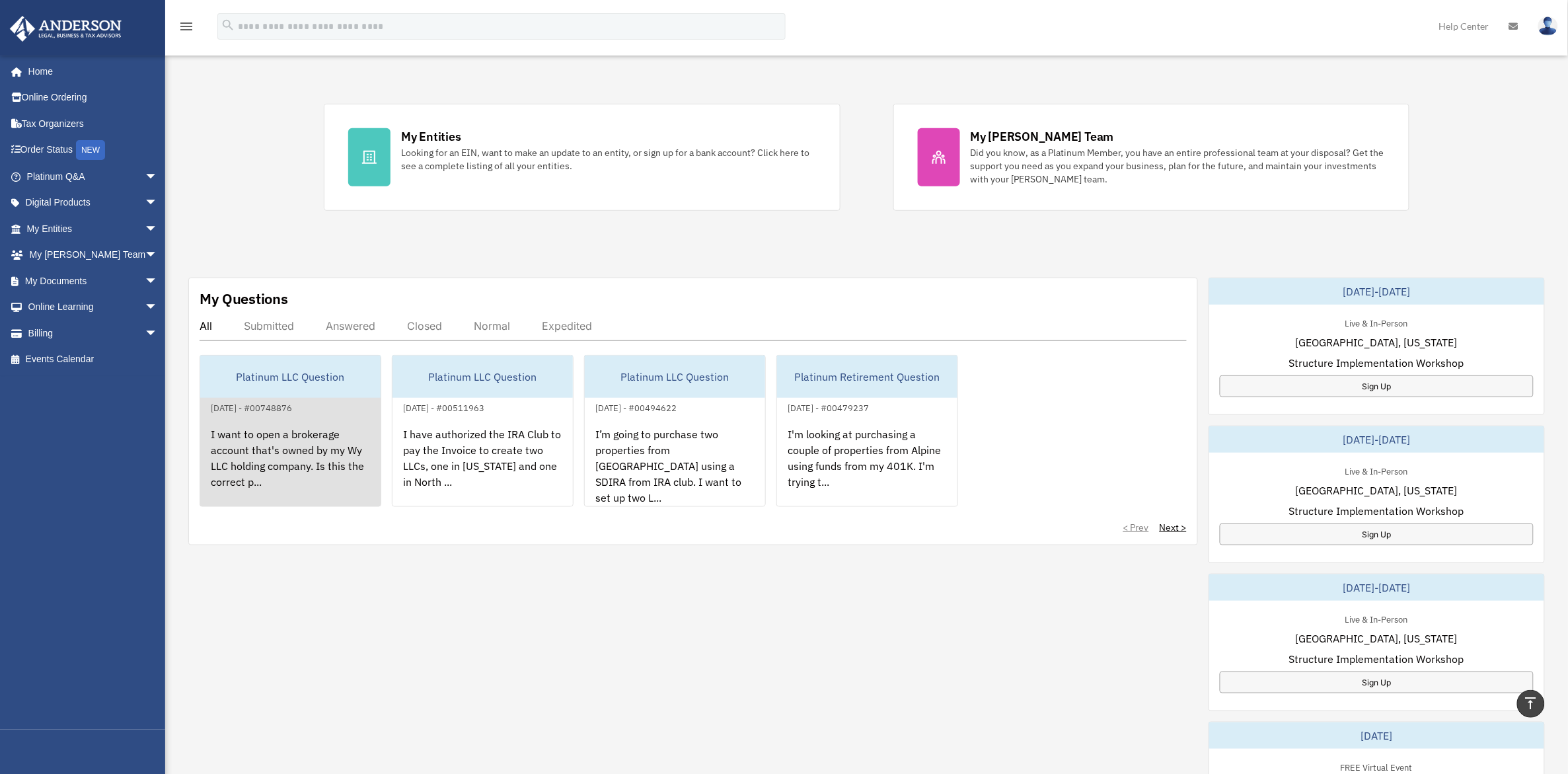
click at [271, 441] on div "I want to open a brokerage account that's owned by my Wy LLC holding company. I…" at bounding box center [290, 467] width 180 height 103
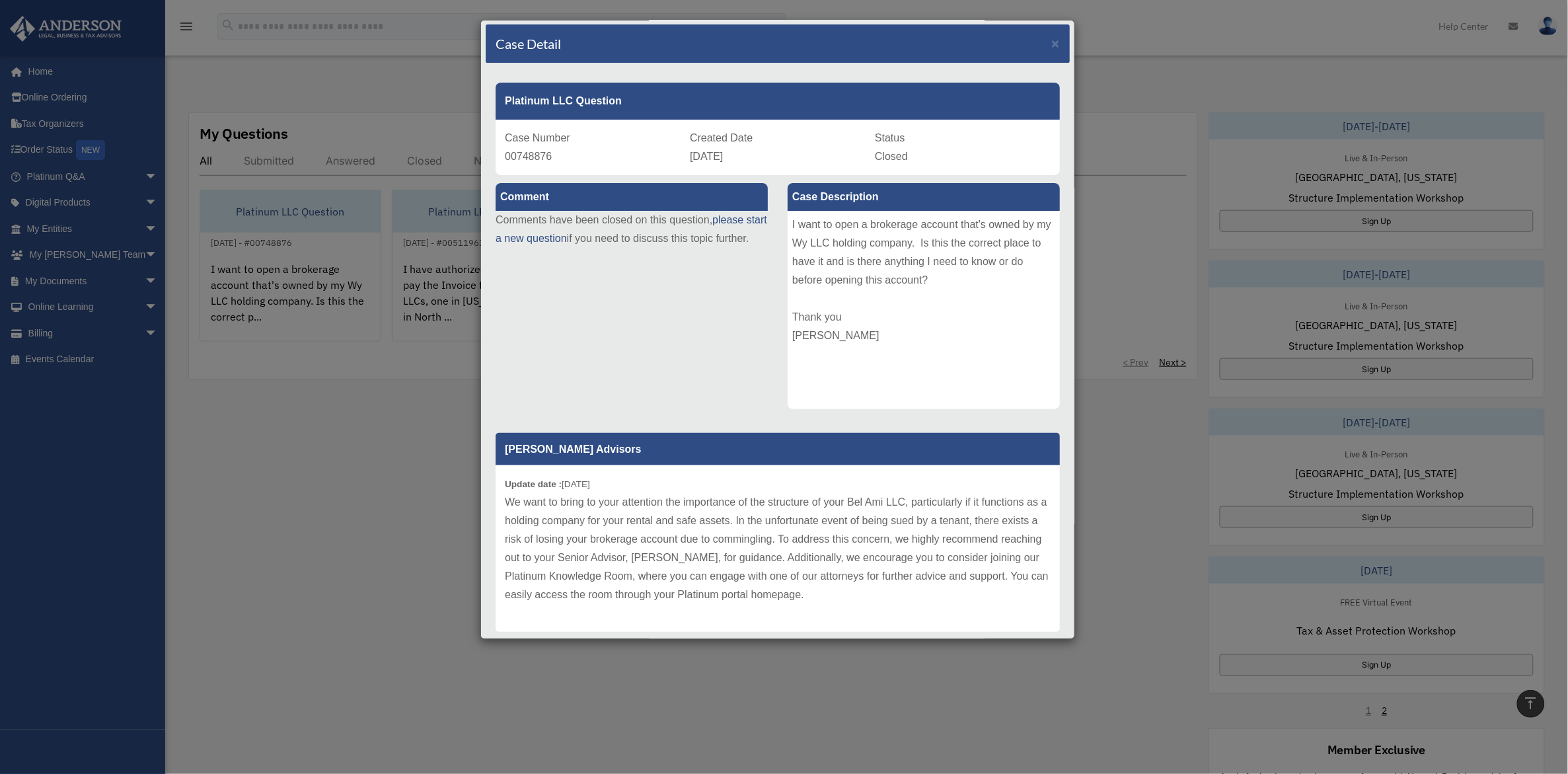
scroll to position [0, 0]
click at [271, 622] on div "Case Detail × Platinum LLC Question Case Number 00748876 Created Date October 1…" at bounding box center [784, 387] width 1568 height 774
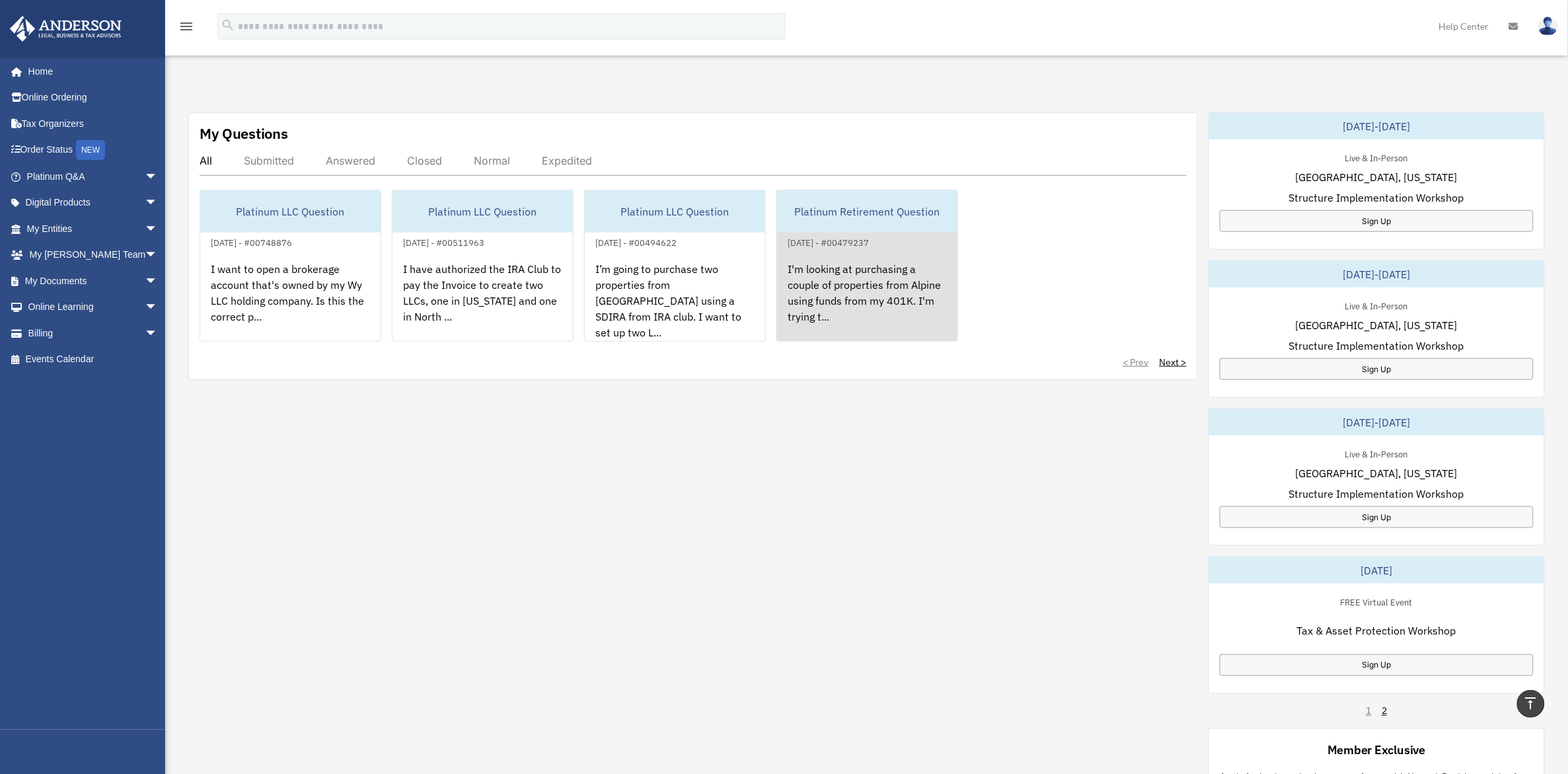
click at [876, 270] on div "I'm looking at purchasing a couple of properties from Alpine using funds from m…" at bounding box center [867, 302] width 180 height 103
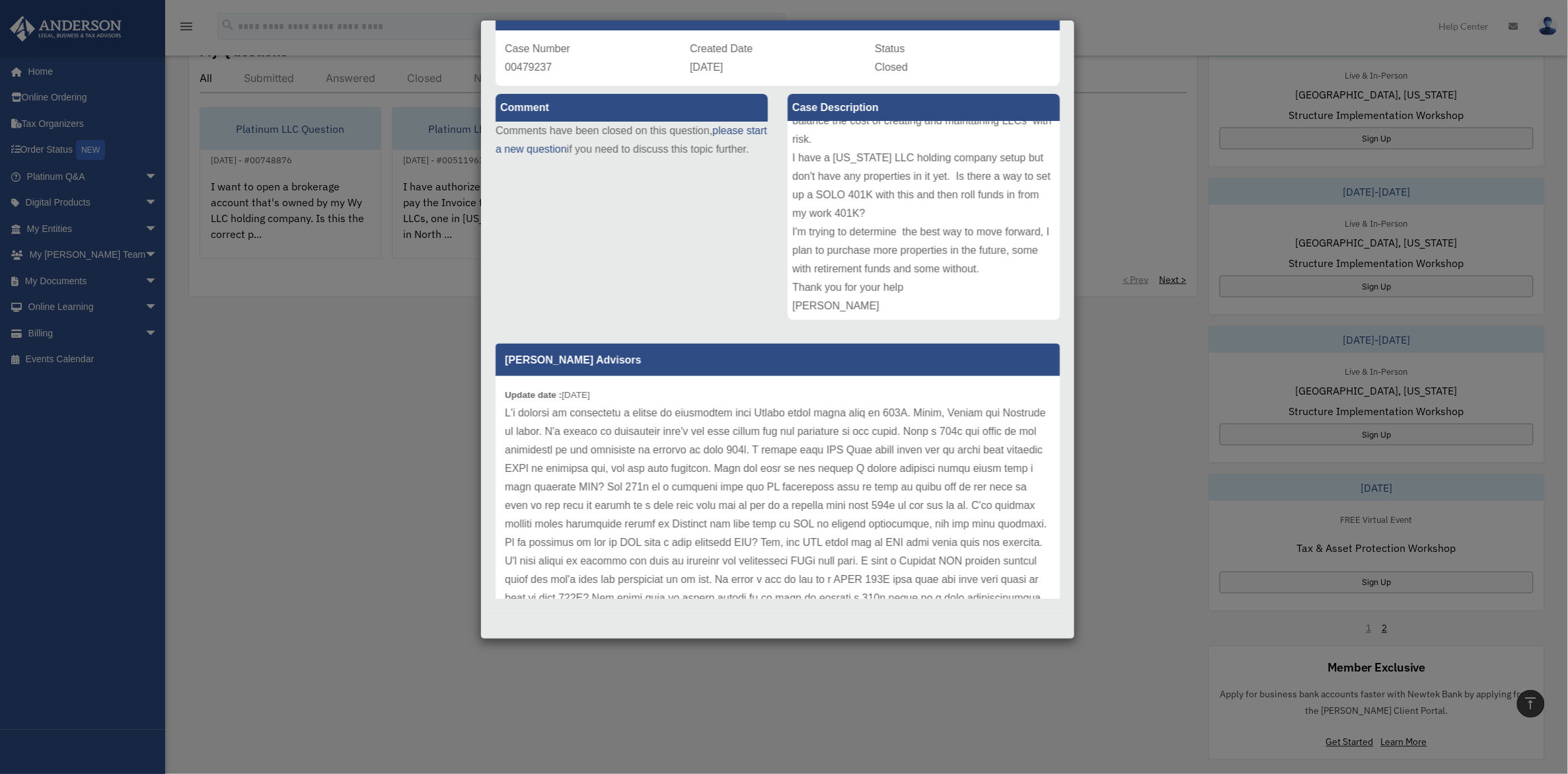
scroll to position [73, 0]
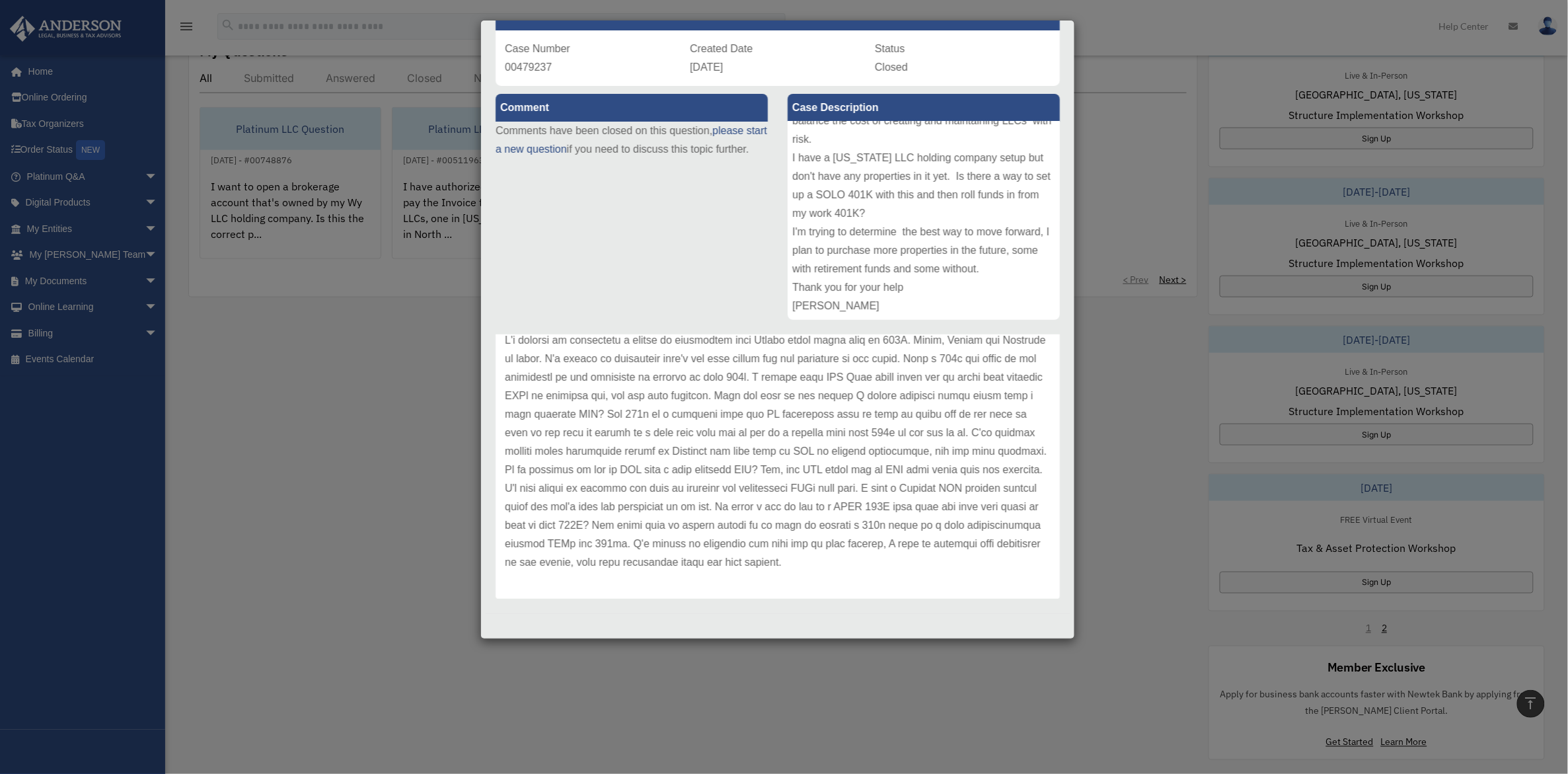
drag, startPoint x: 1115, startPoint y: 83, endPoint x: 1110, endPoint y: 92, distance: 10.3
click at [1114, 92] on div "Case Detail × Platinum Retirement Question Case Number 00479237 Created Date No…" at bounding box center [784, 387] width 1568 height 774
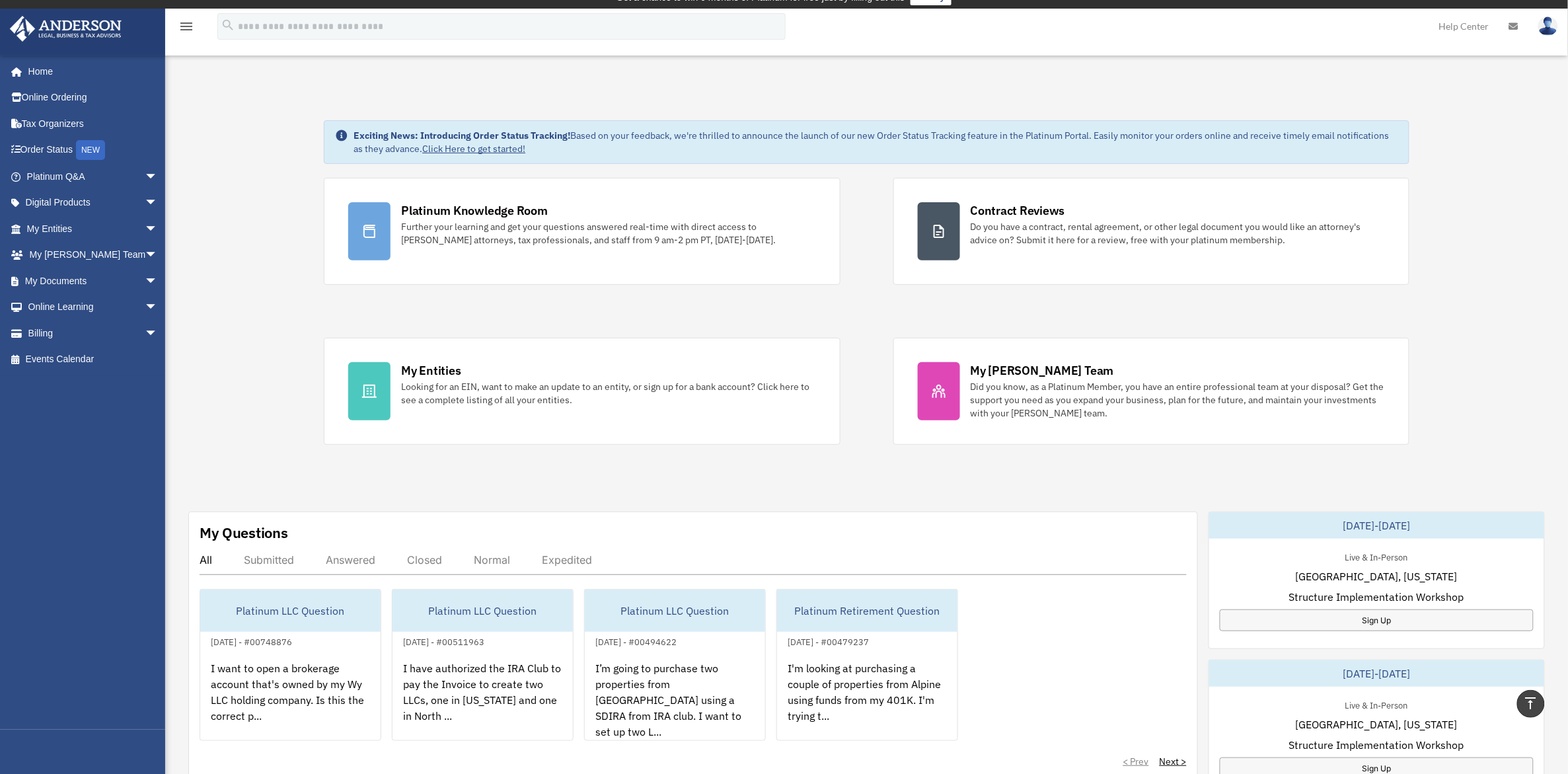
scroll to position [0, 0]
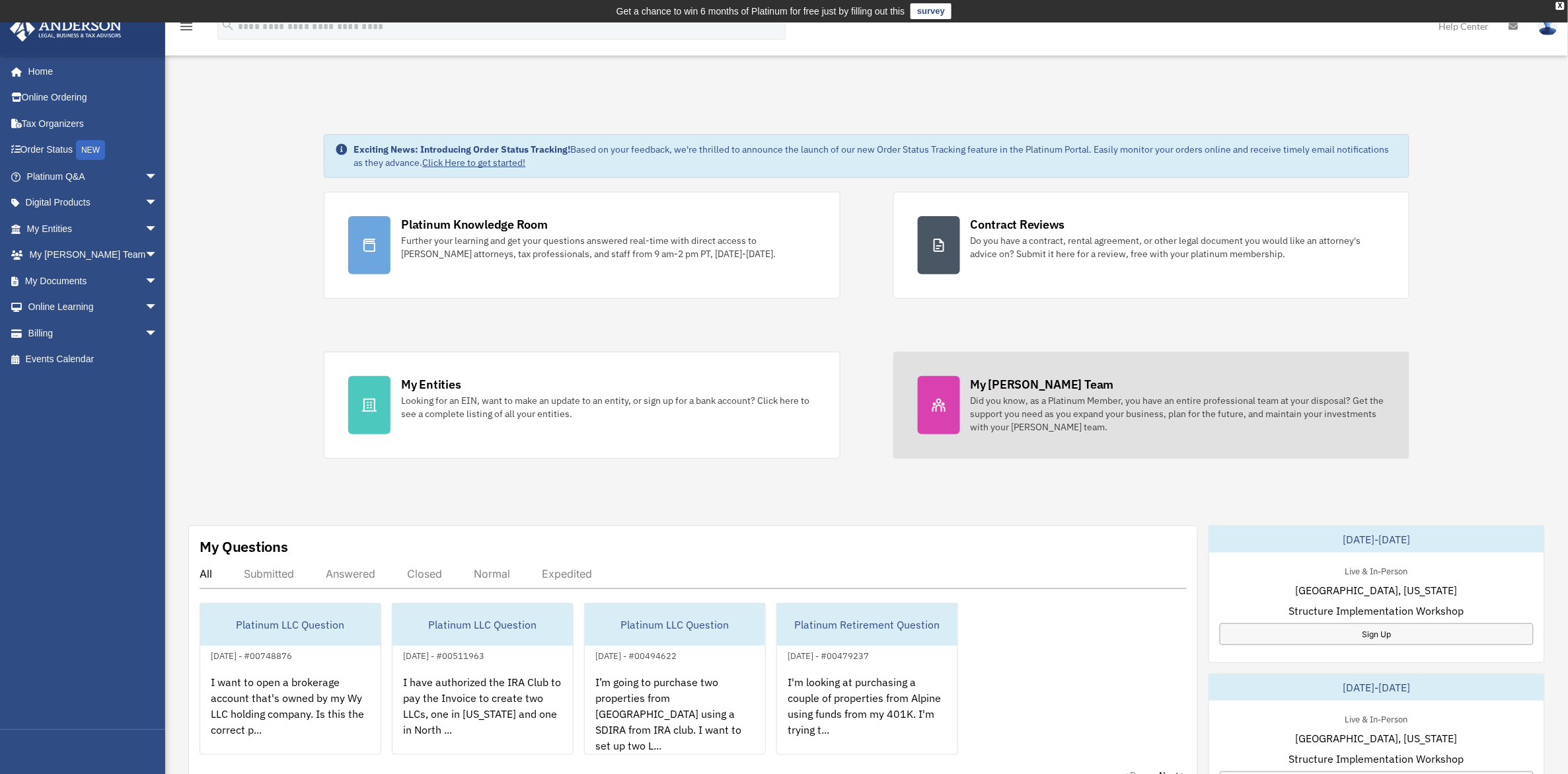
click at [1013, 408] on div "Did you know, as a Platinum Member, you have an entire professional team at you…" at bounding box center [1178, 413] width 414 height 39
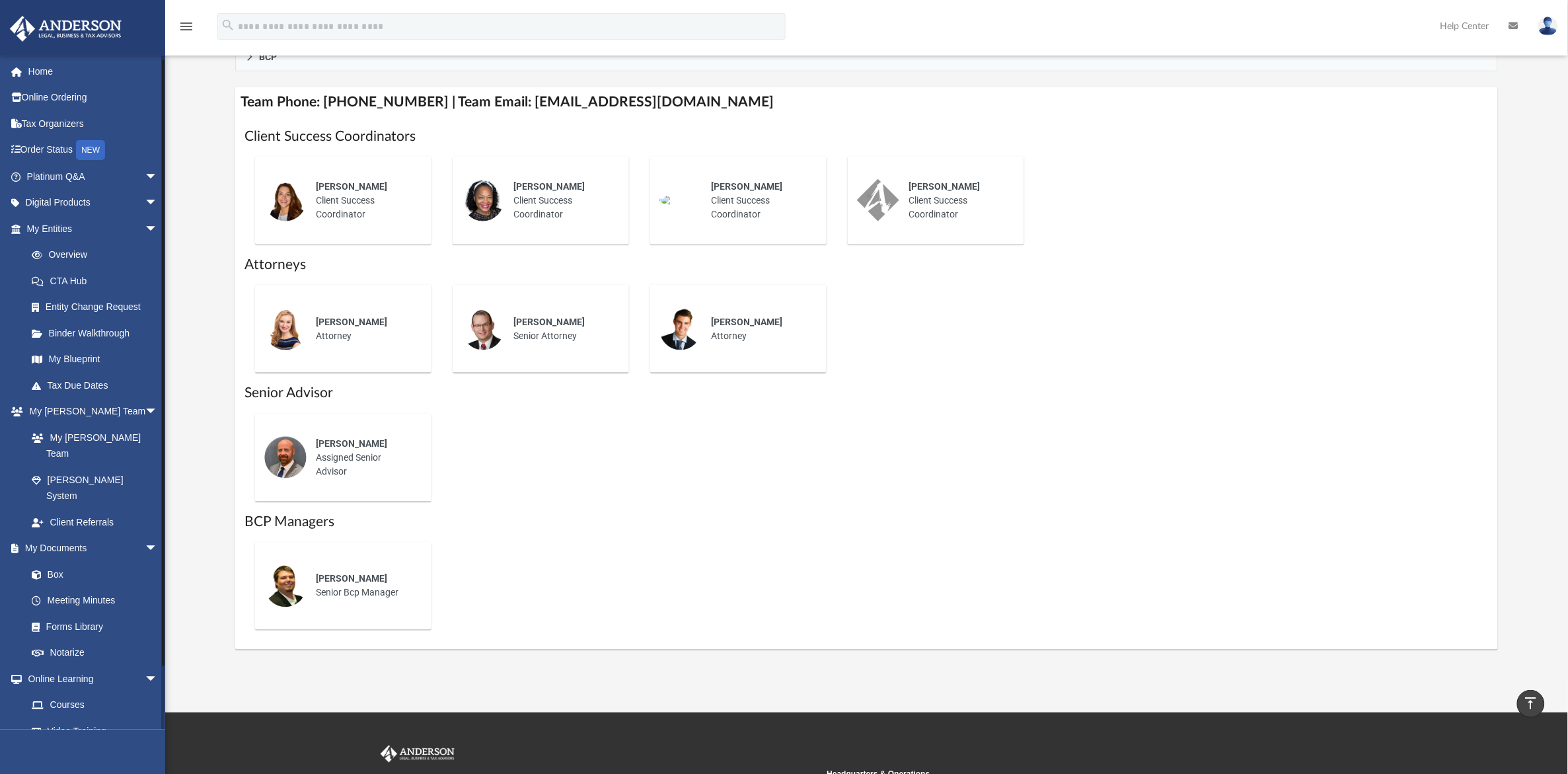
scroll to position [63, 0]
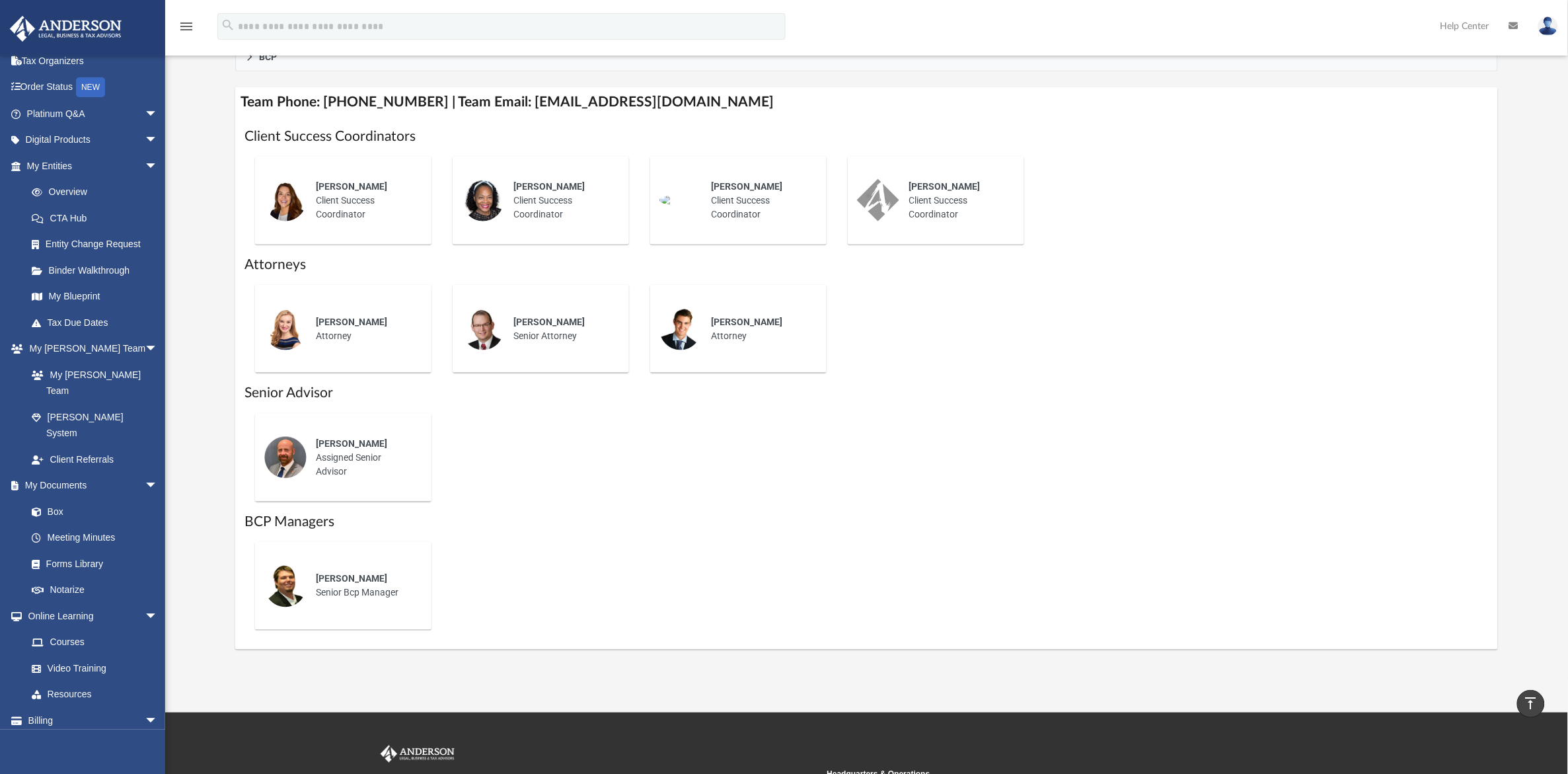
click at [77, 25] on img at bounding box center [65, 29] width 119 height 26
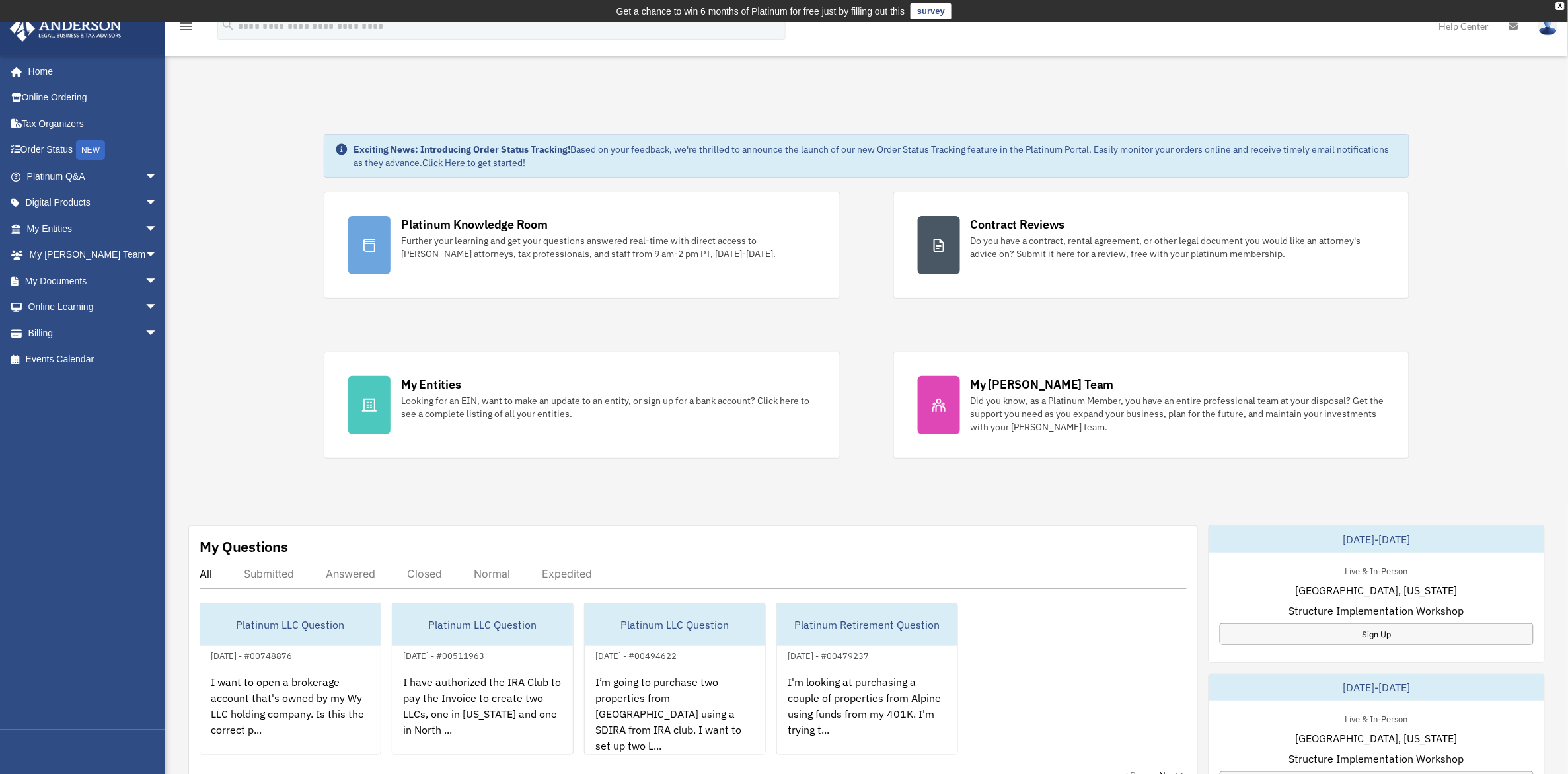
click at [99, 37] on img at bounding box center [65, 29] width 119 height 26
click at [87, 245] on link "My Anderson Team arrow_drop_down" at bounding box center [94, 255] width 169 height 26
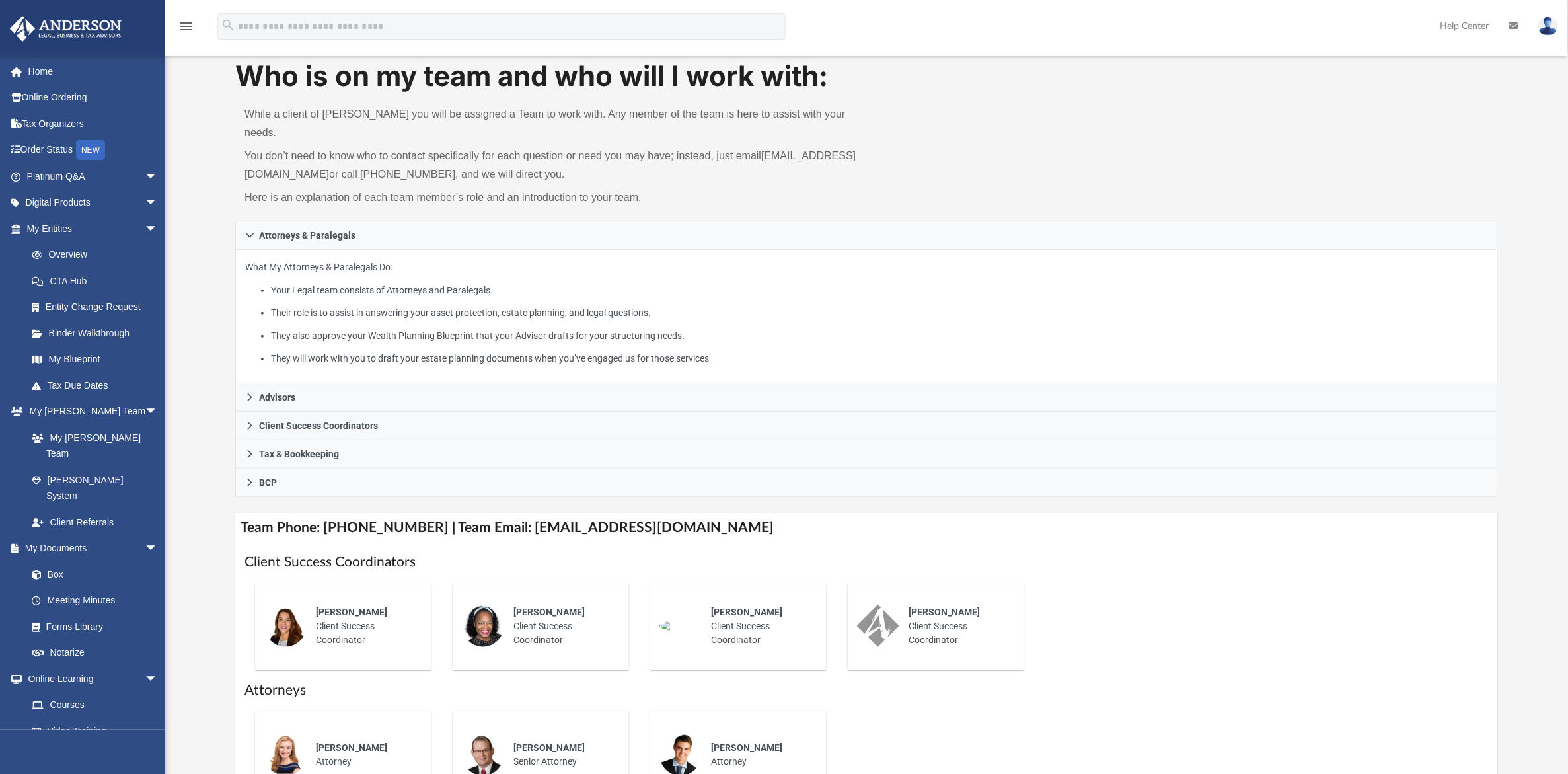
scroll to position [165, 0]
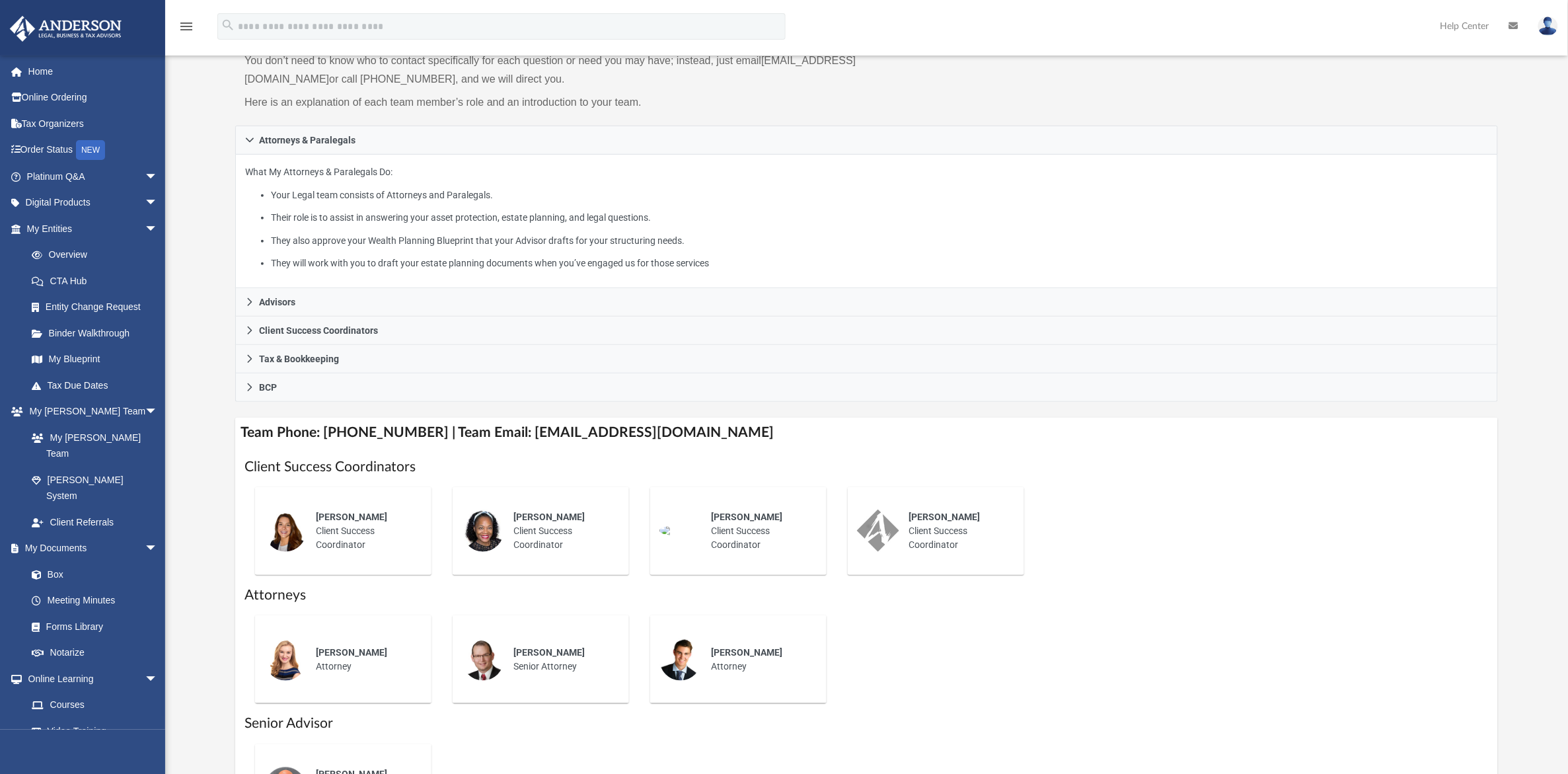
click at [342, 520] on div "[PERSON_NAME] Client Success Coordinator" at bounding box center [365, 531] width 116 height 60
click at [578, 418] on h4 "Team Phone: [PHONE_NUMBER] | Team Email: [EMAIL_ADDRESS][DOMAIN_NAME]" at bounding box center [867, 433] width 1263 height 30
drag, startPoint x: 506, startPoint y: 412, endPoint x: 704, endPoint y: 418, distance: 198.1
click at [712, 418] on h4 "Team Phone: [PHONE_NUMBER] | Team Email: [EMAIL_ADDRESS][DOMAIN_NAME]" at bounding box center [867, 433] width 1263 height 30
copy h4 "myteam@andersonadvisors.com"
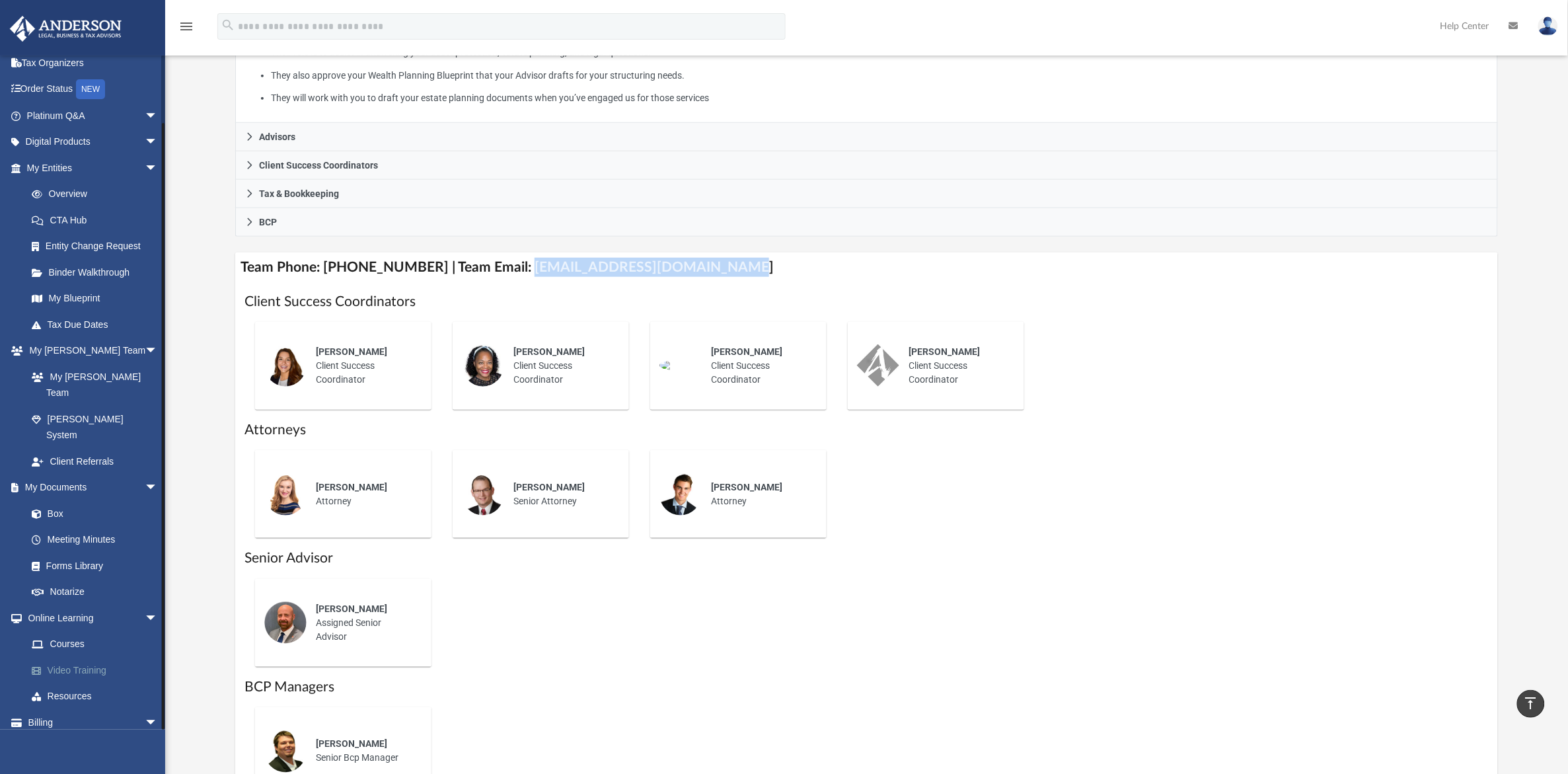
scroll to position [63, 0]
click at [64, 682] on link "Resources" at bounding box center [98, 695] width 159 height 26
click at [57, 682] on link "Resources" at bounding box center [98, 695] width 159 height 26
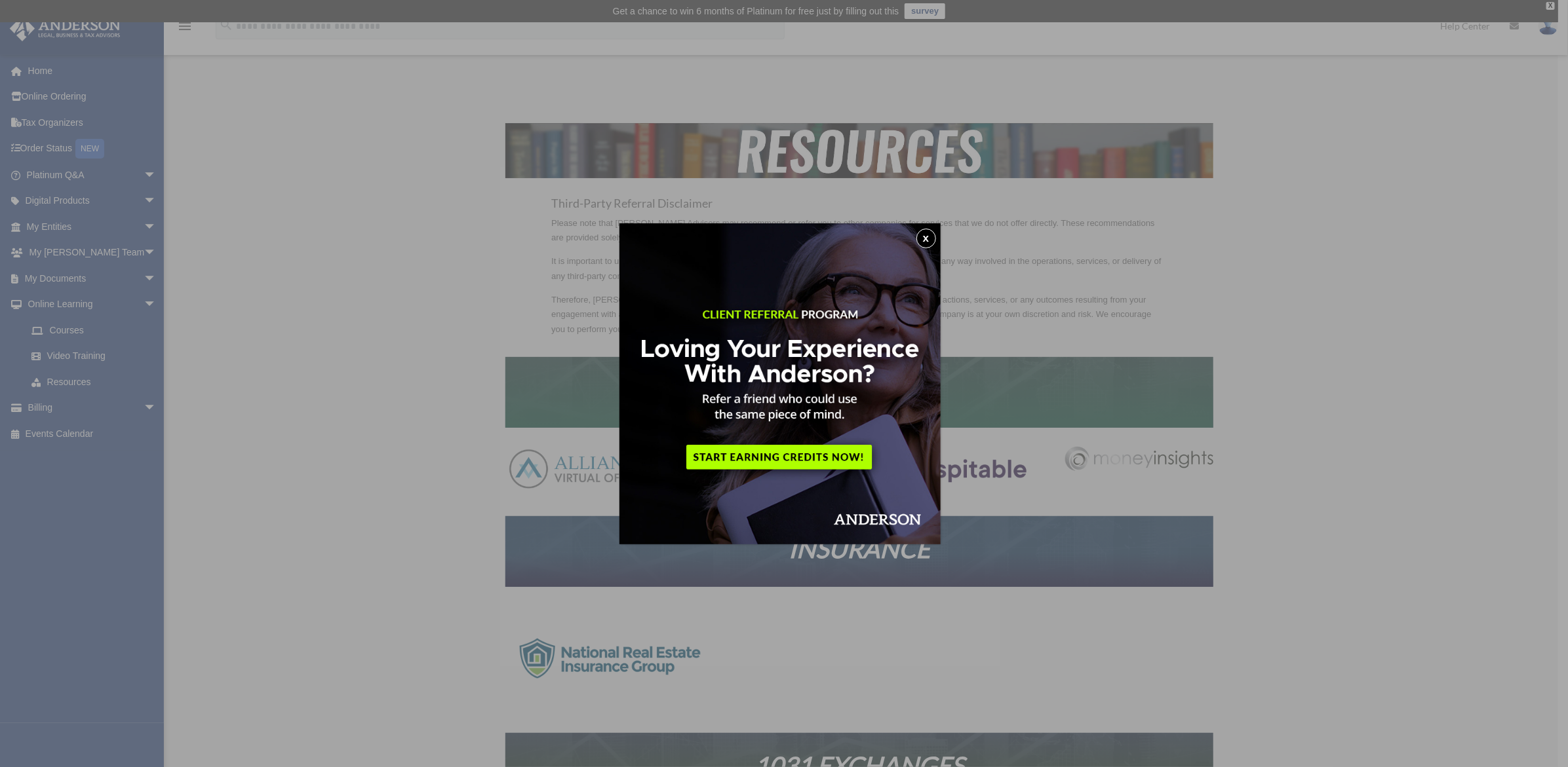
click at [929, 241] on button "x" at bounding box center [926, 239] width 20 height 20
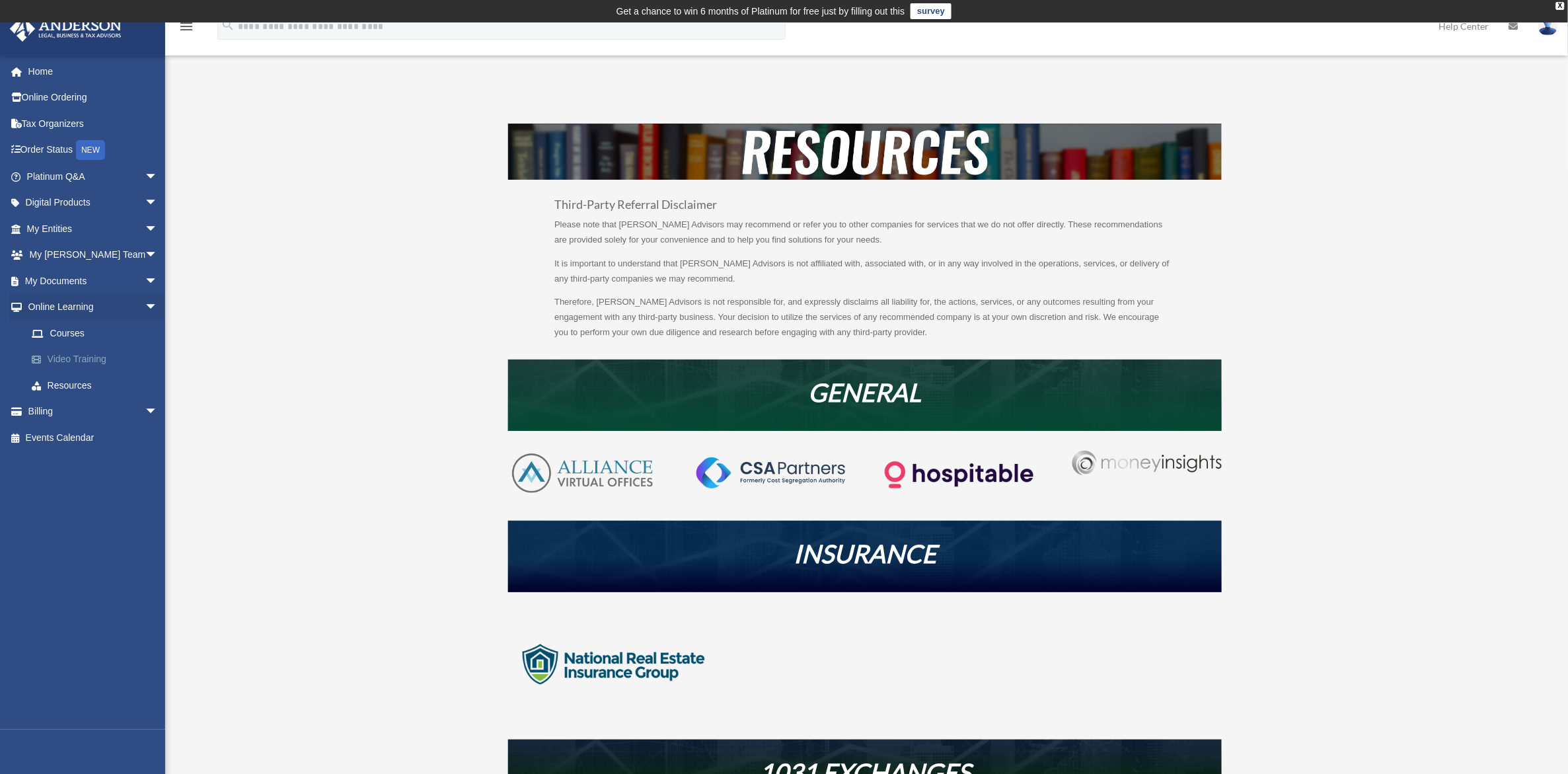
click at [94, 353] on link "Video Training" at bounding box center [98, 359] width 159 height 26
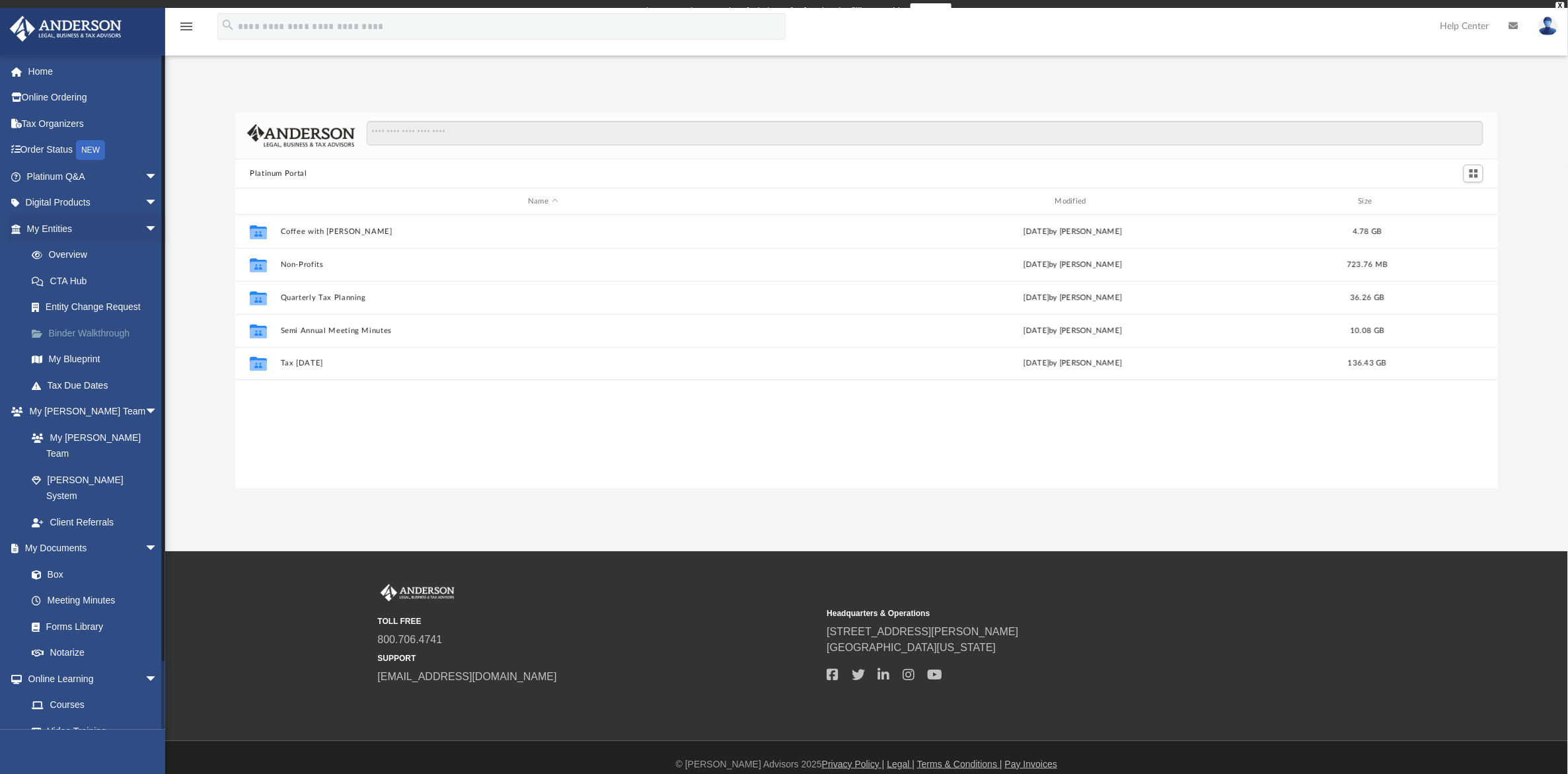
scroll to position [288, 1251]
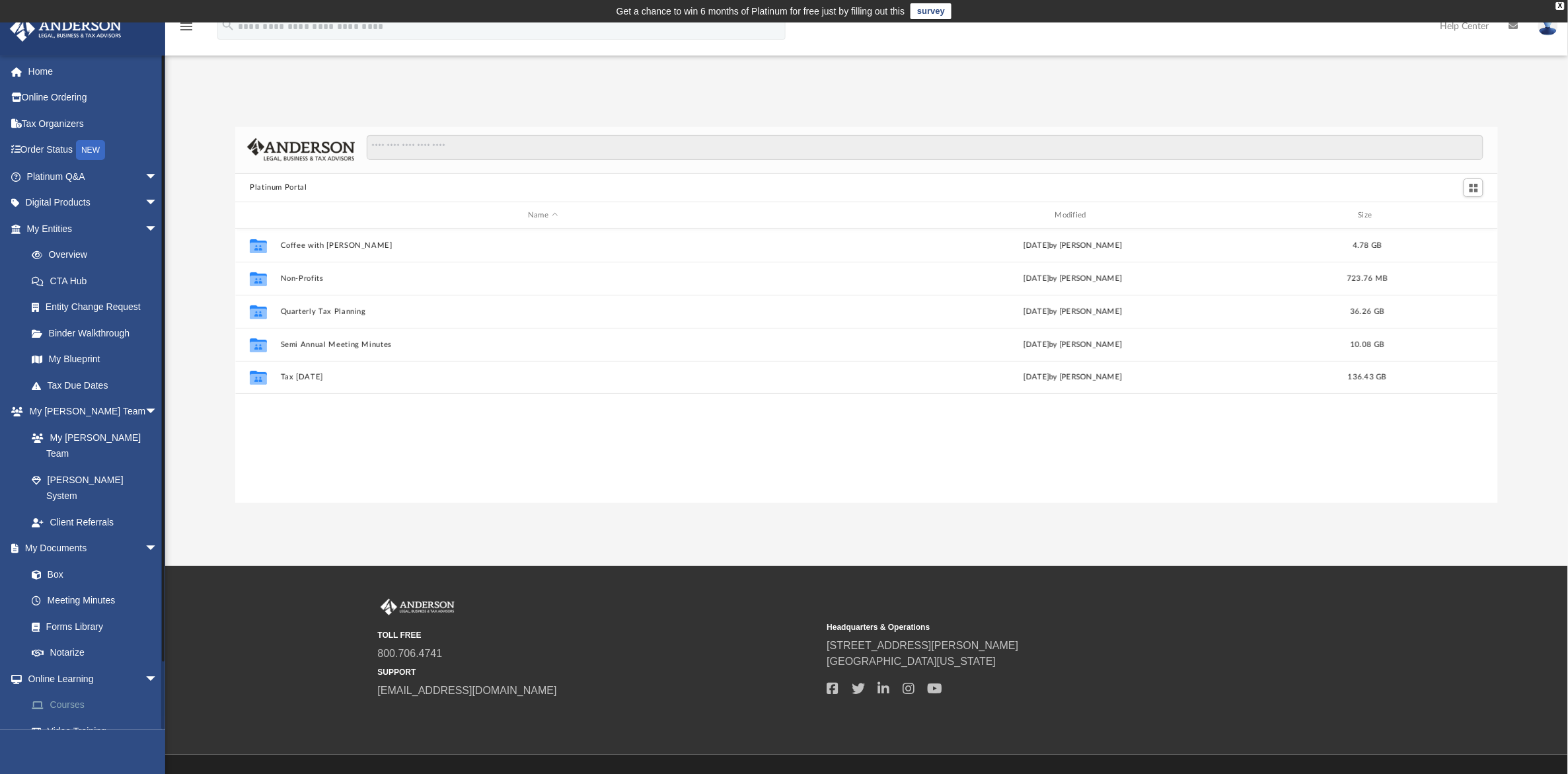
click at [84, 692] on link "Courses" at bounding box center [98, 705] width 159 height 26
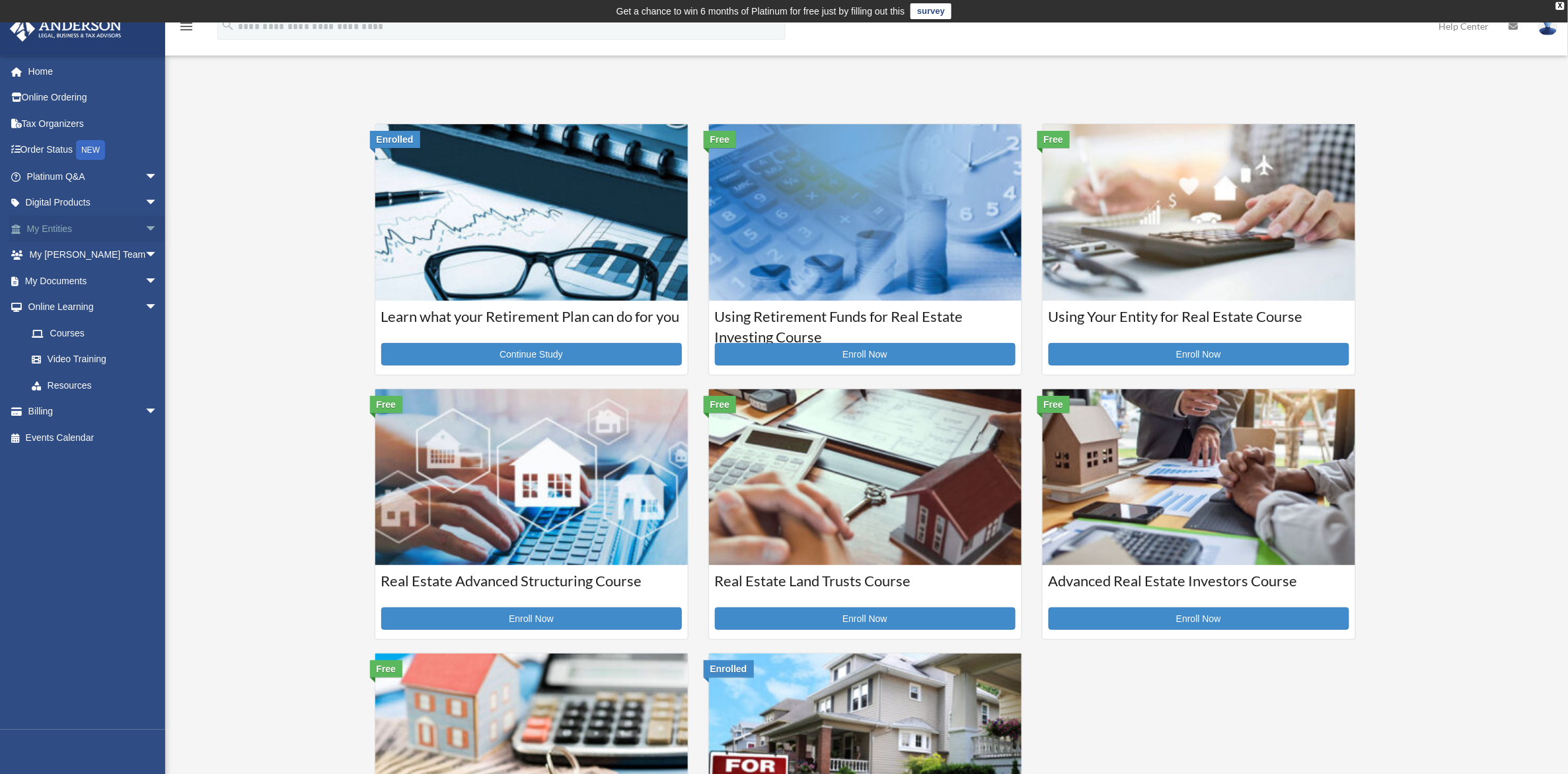
click at [47, 220] on link "My Entities arrow_drop_down" at bounding box center [94, 228] width 169 height 26
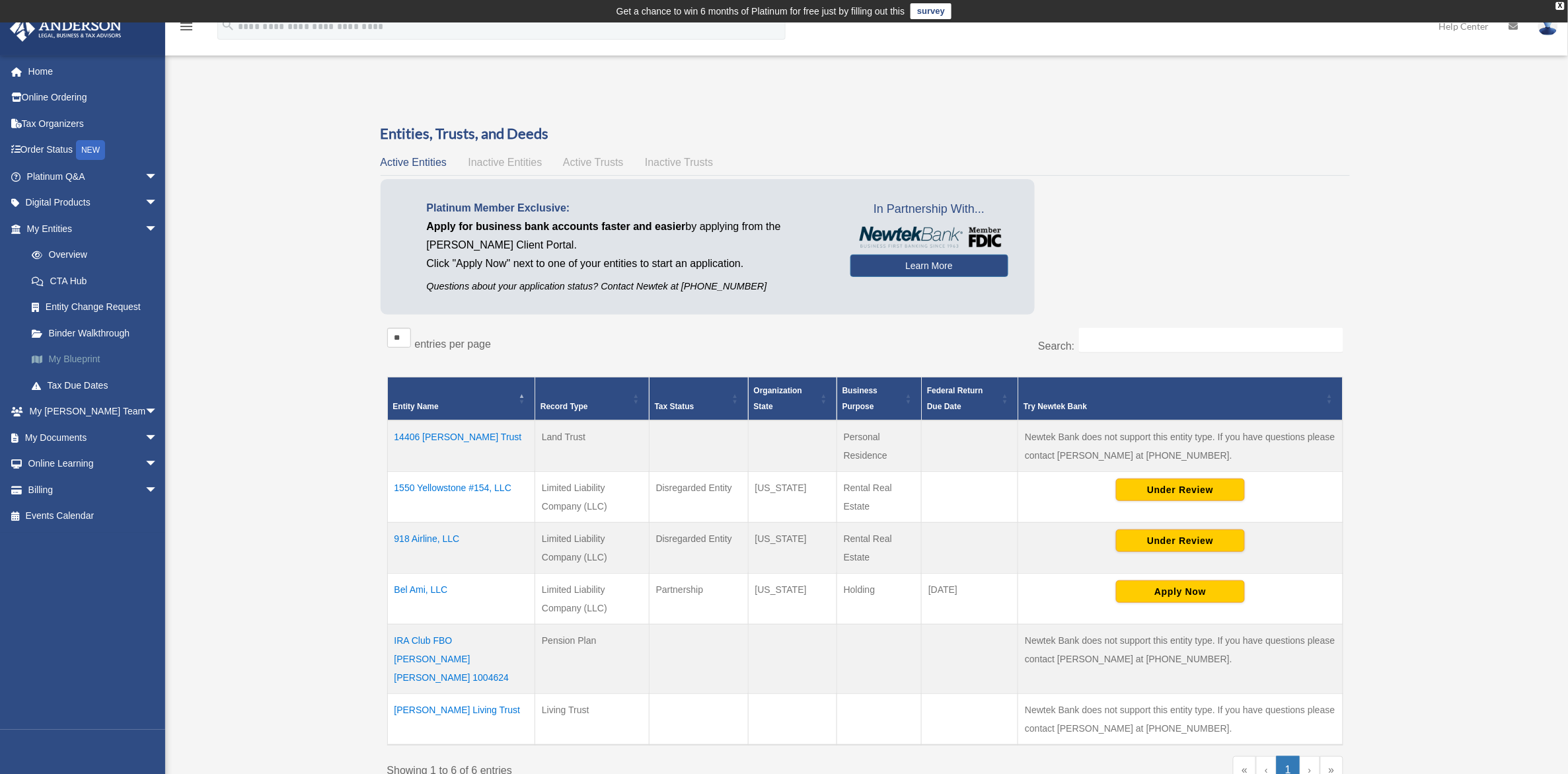
click at [89, 358] on link "My Blueprint" at bounding box center [98, 359] width 159 height 26
